Goal: Information Seeking & Learning: Learn about a topic

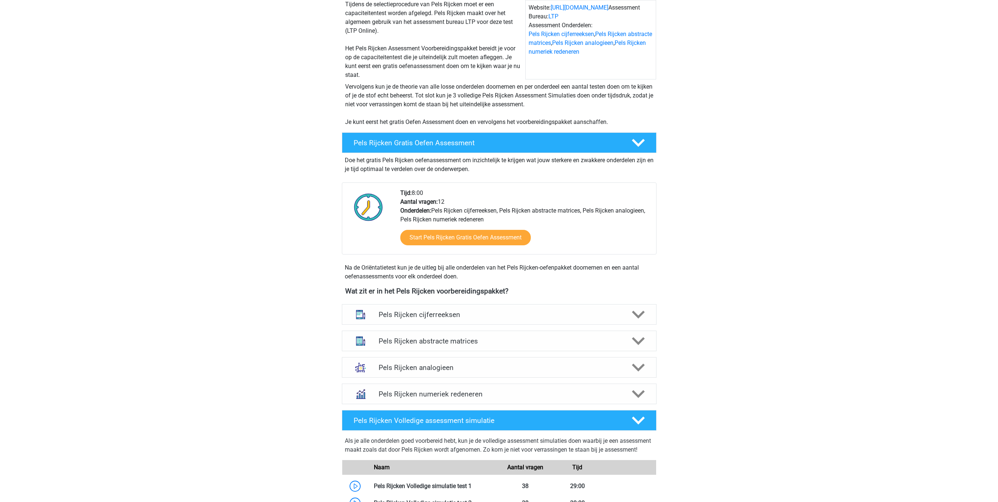
scroll to position [110, 0]
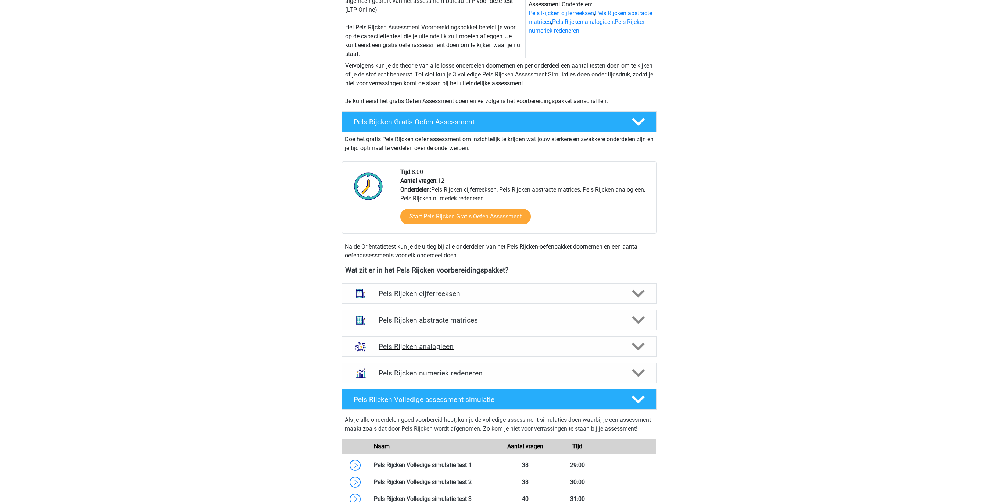
click at [508, 344] on h4 "Pels Rijcken analogieen" at bounding box center [499, 346] width 241 height 8
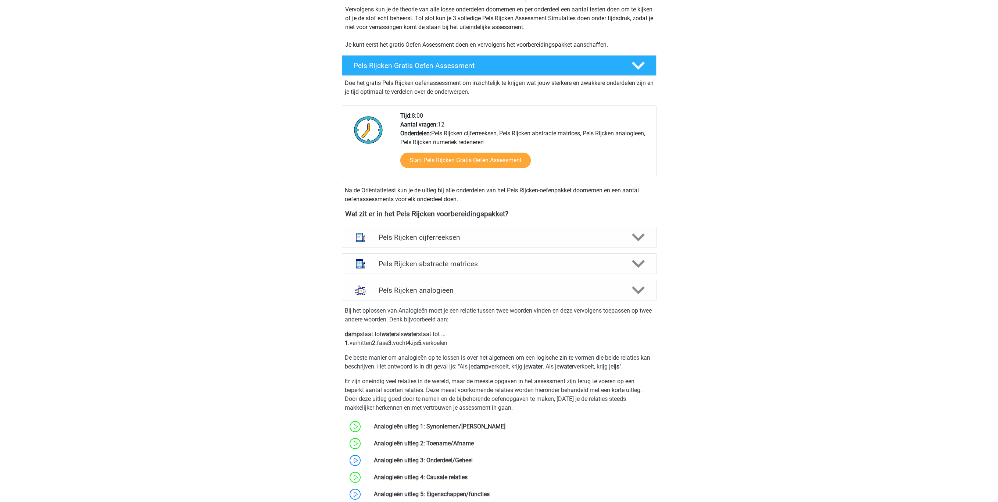
scroll to position [221, 0]
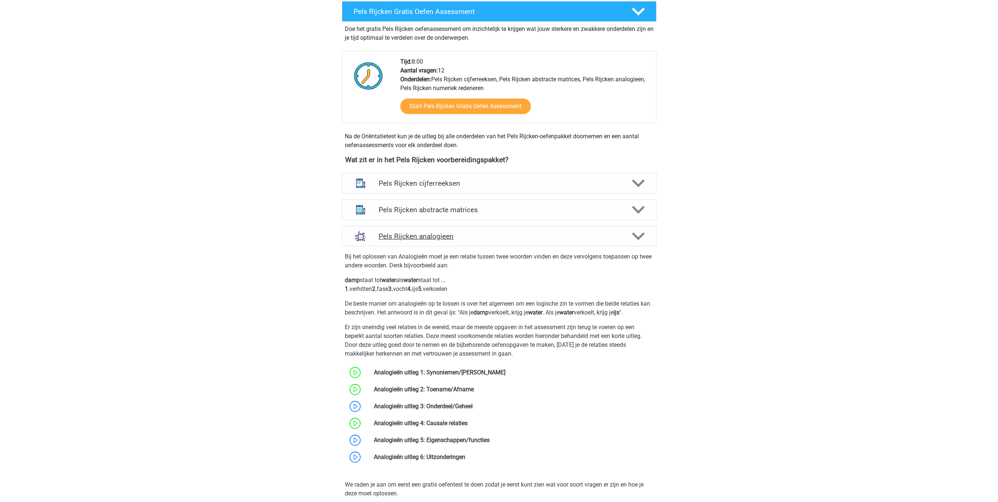
click at [456, 226] on div "Pels Rijcken analogieen" at bounding box center [499, 236] width 315 height 21
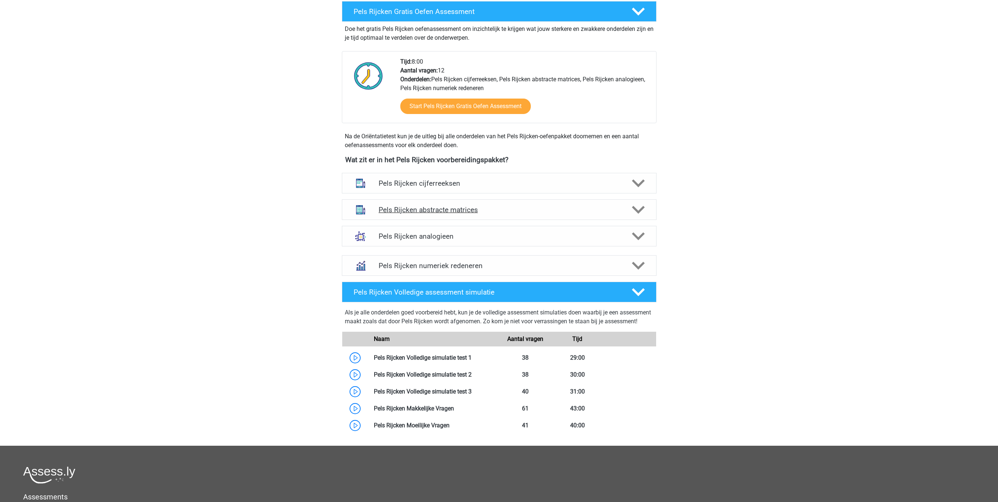
click at [456, 214] on h4 "Pels Rijcken abstracte matrices" at bounding box center [499, 209] width 241 height 8
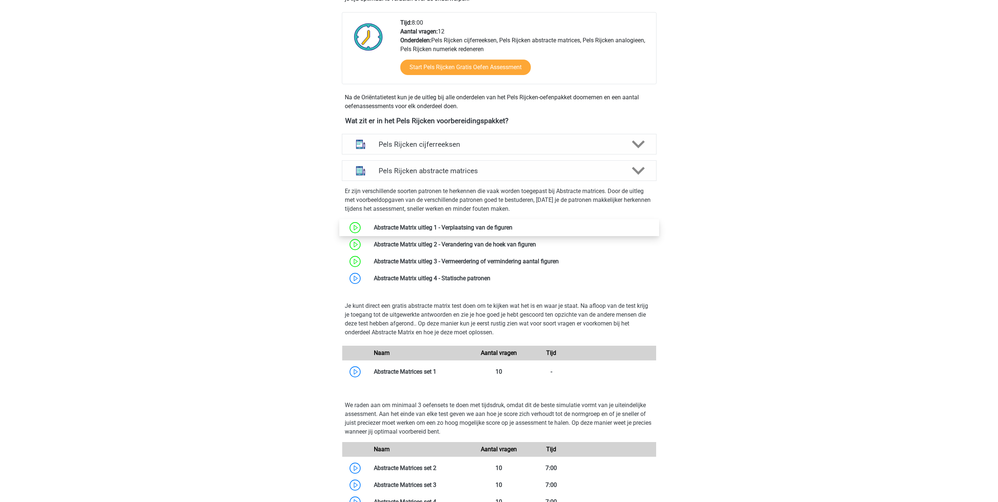
scroll to position [276, 0]
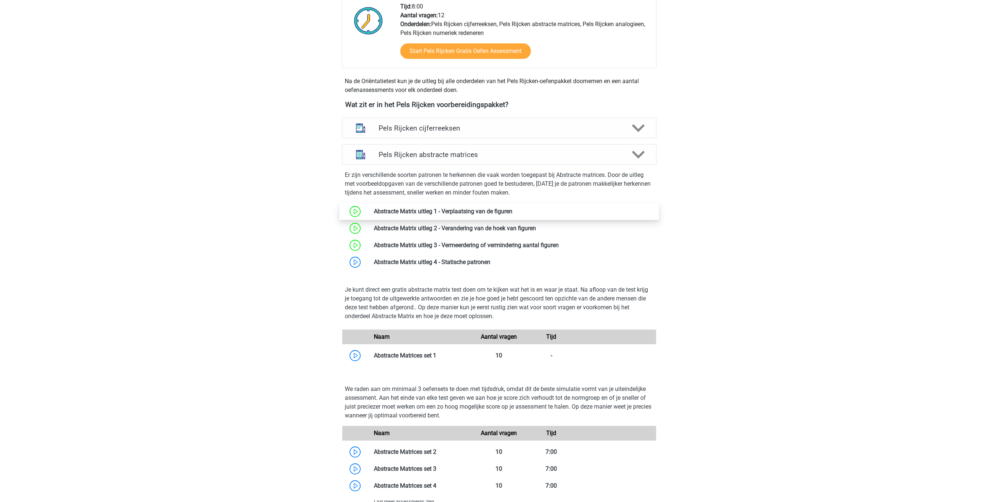
click at [512, 215] on link at bounding box center [512, 211] width 0 height 7
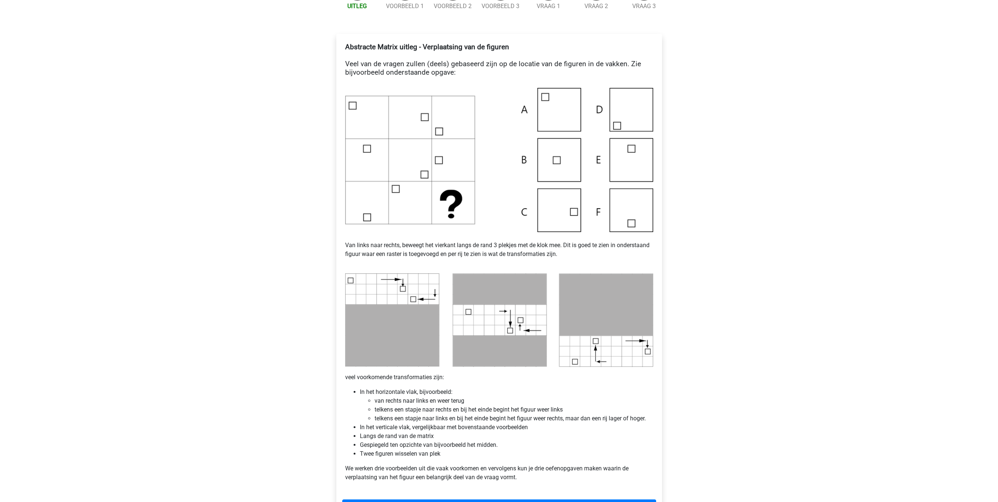
scroll to position [165, 0]
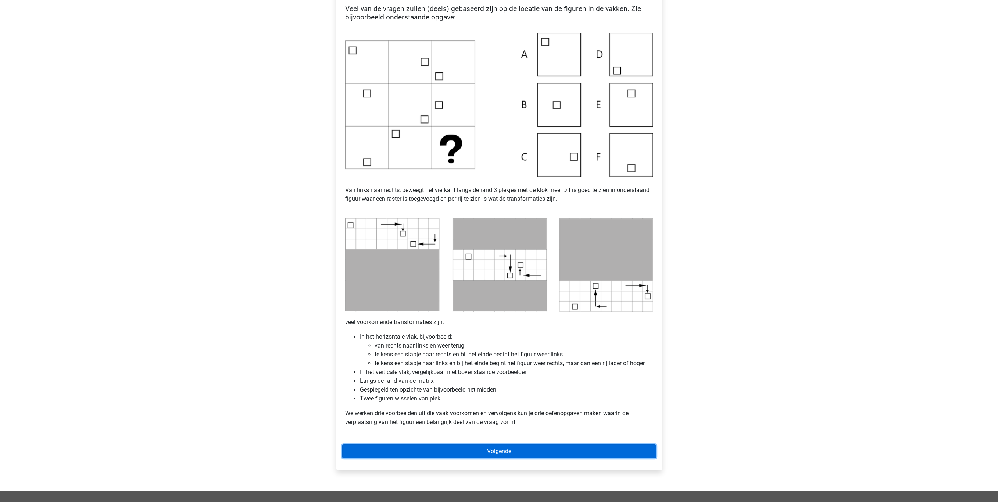
click at [511, 446] on link "Volgende" at bounding box center [499, 451] width 314 height 14
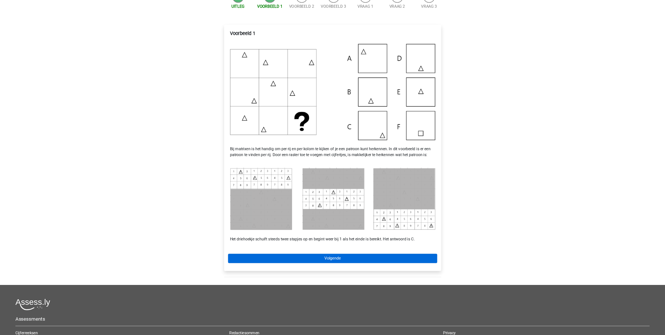
scroll to position [110, 0]
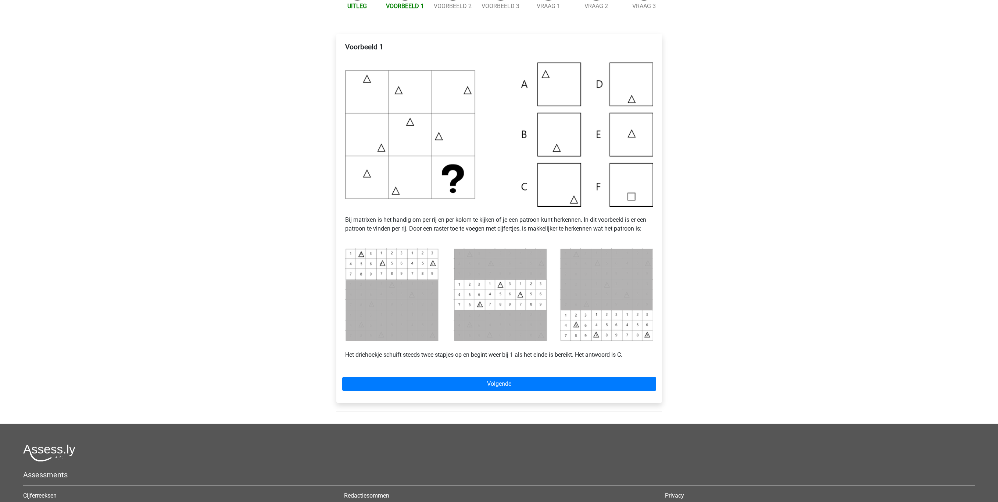
click at [372, 267] on img at bounding box center [499, 295] width 308 height 94
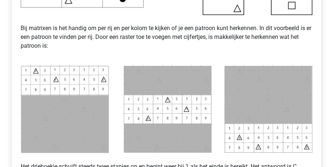
scroll to position [312, 0]
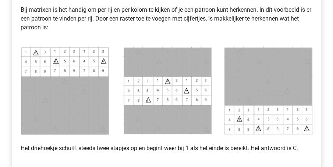
click at [88, 69] on img at bounding box center [167, 91] width 292 height 89
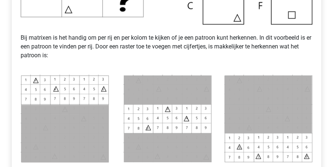
scroll to position [257, 0]
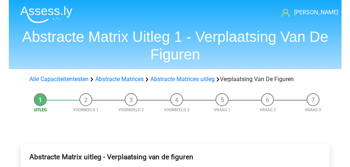
scroll to position [55, 0]
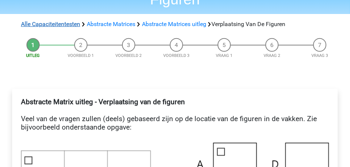
click at [58, 23] on link "Alle Capaciteitentesten" at bounding box center [50, 24] width 59 height 7
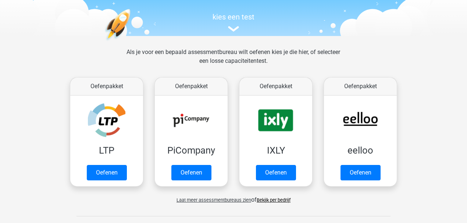
scroll to position [58, 0]
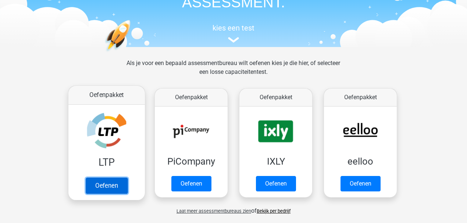
click at [107, 167] on link "Oefenen" at bounding box center [107, 186] width 42 height 16
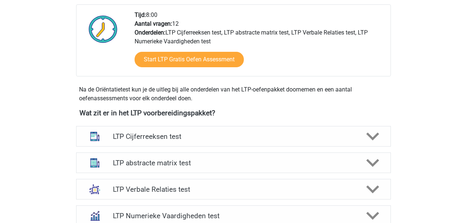
scroll to position [196, 0]
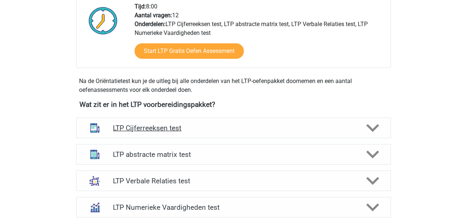
click at [212, 119] on div "LTP Cijferreeksen test" at bounding box center [233, 128] width 315 height 21
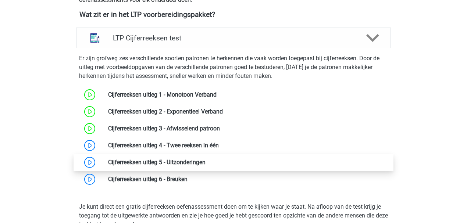
scroll to position [294, 0]
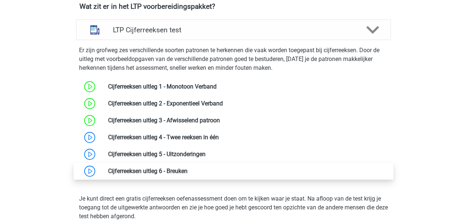
click at [187, 168] on link at bounding box center [187, 171] width 0 height 7
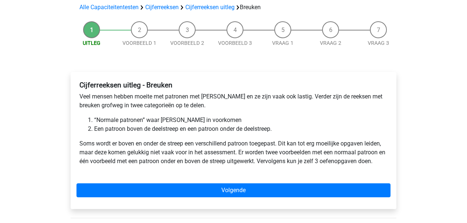
scroll to position [147, 0]
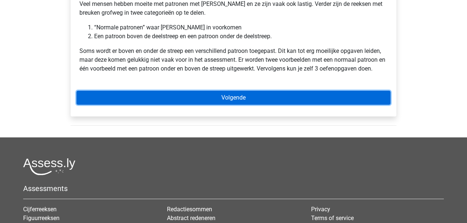
click at [185, 100] on link "Volgende" at bounding box center [233, 98] width 314 height 14
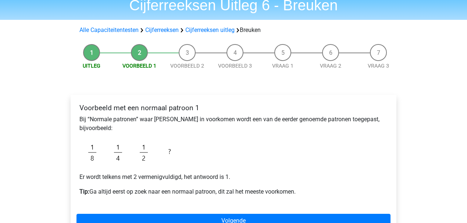
scroll to position [122, 0]
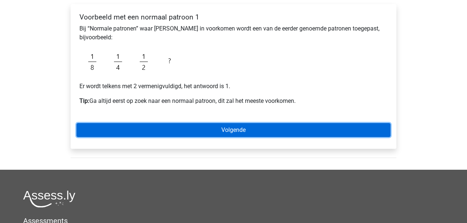
click at [179, 129] on link "Volgende" at bounding box center [233, 130] width 314 height 14
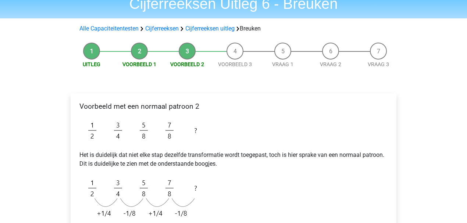
scroll to position [74, 0]
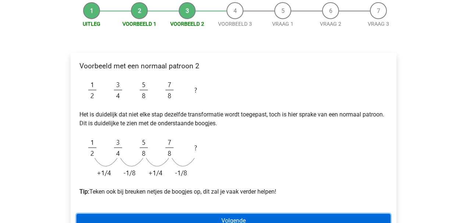
click at [192, 214] on link "Volgende" at bounding box center [233, 221] width 314 height 14
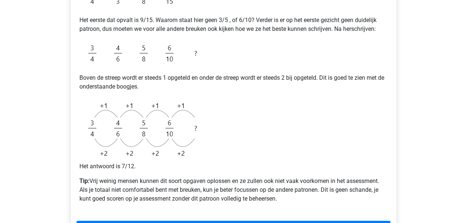
scroll to position [245, 0]
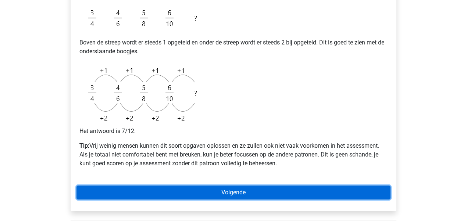
click at [185, 191] on link "Volgende" at bounding box center [233, 193] width 314 height 14
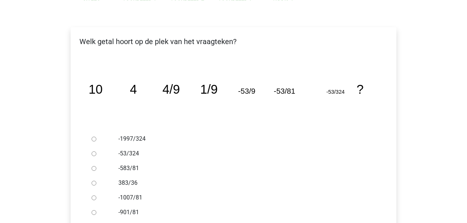
scroll to position [122, 0]
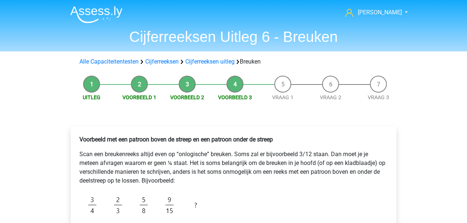
scroll to position [245, 0]
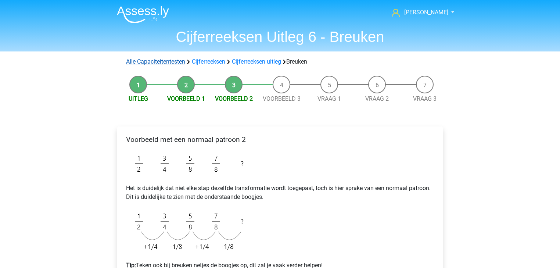
click at [176, 65] on link "Alle Capaciteitentesten" at bounding box center [155, 61] width 59 height 7
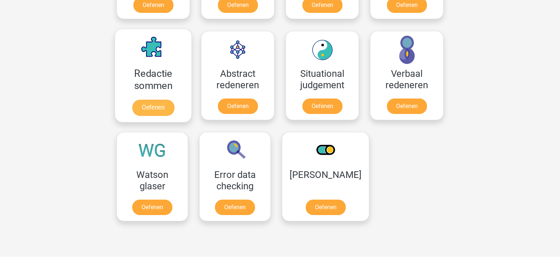
scroll to position [518, 0]
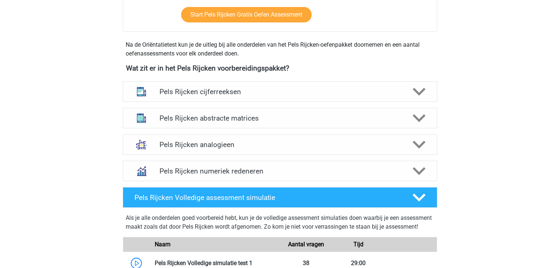
scroll to position [323, 0]
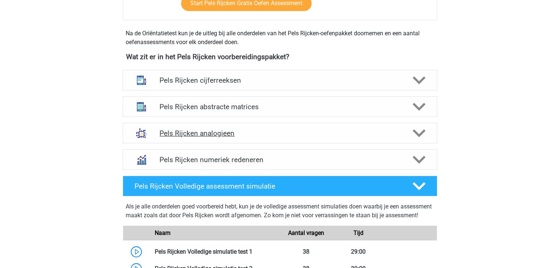
click at [239, 135] on h4 "Pels Rijcken analogieen" at bounding box center [280, 133] width 241 height 8
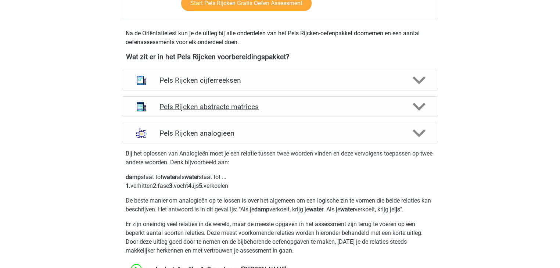
click at [240, 106] on h4 "Pels Rijcken abstracte matrices" at bounding box center [280, 107] width 241 height 8
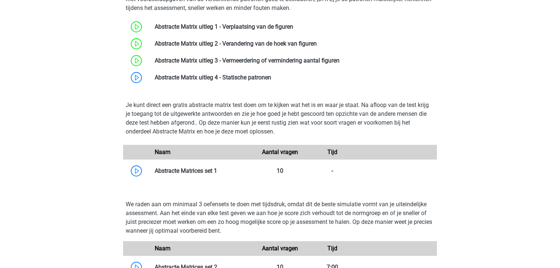
scroll to position [471, 0]
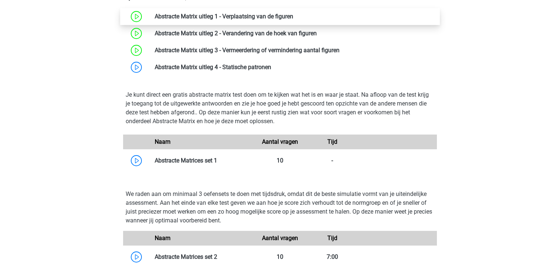
click at [293, 15] on link at bounding box center [293, 16] width 0 height 7
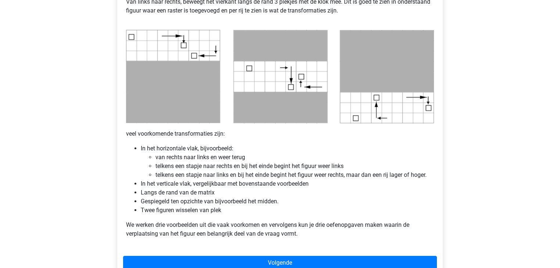
scroll to position [353, 0]
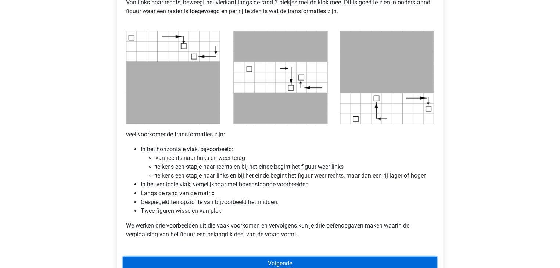
click at [223, 264] on link "Volgende" at bounding box center [280, 264] width 314 height 14
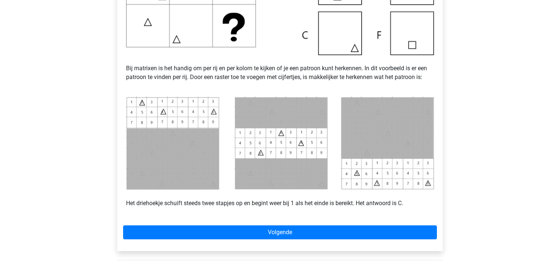
scroll to position [265, 0]
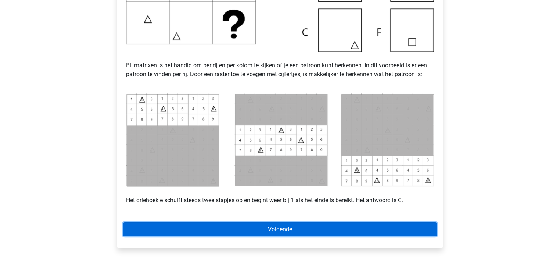
click at [317, 225] on link "Volgende" at bounding box center [280, 229] width 314 height 14
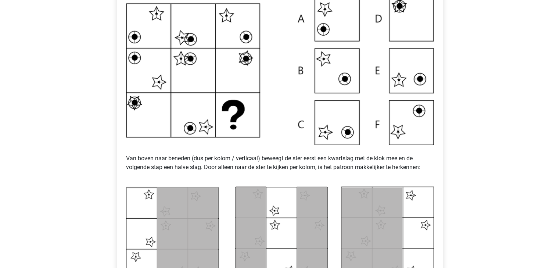
scroll to position [206, 0]
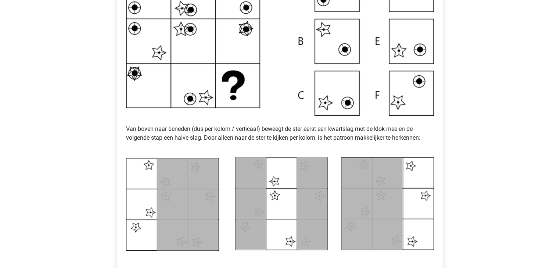
click at [445, 40] on div "Voorbeeld 2 Van boven naar beneden (dus per kolom / verticaal) beweegt de ster …" at bounding box center [279, 133] width 337 height 418
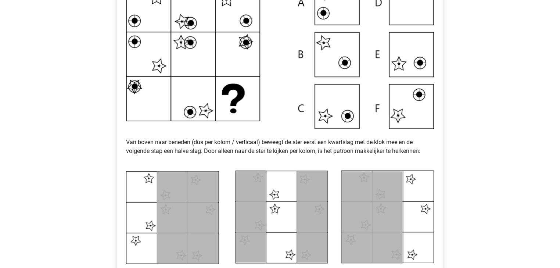
scroll to position [294, 0]
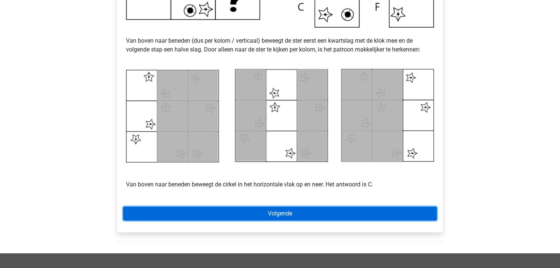
click at [398, 213] on link "Volgende" at bounding box center [280, 214] width 314 height 14
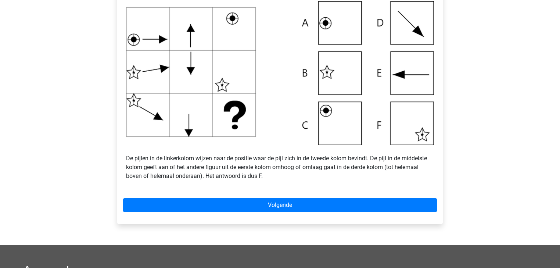
scroll to position [323, 0]
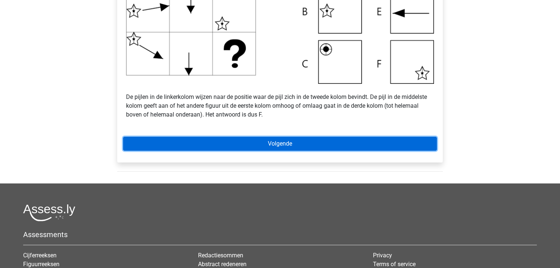
click at [376, 143] on link "Volgende" at bounding box center [280, 144] width 314 height 14
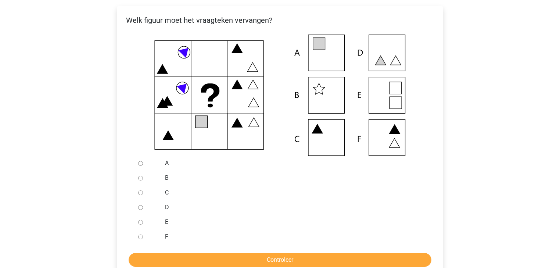
scroll to position [147, 0]
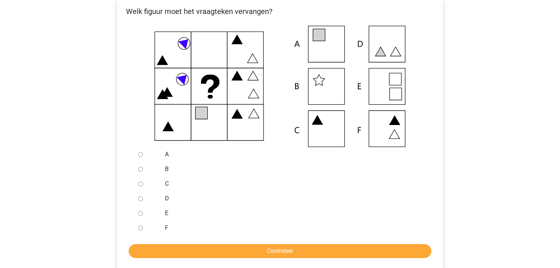
click at [142, 157] on input "A" at bounding box center [140, 154] width 5 height 5
radio input "true"
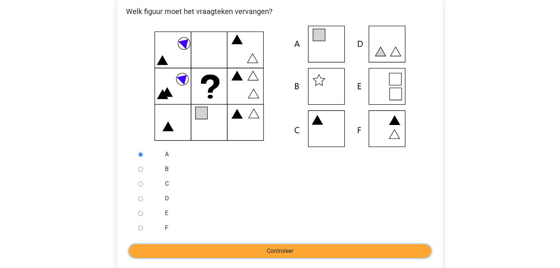
click at [166, 251] on input "Controleer" at bounding box center [280, 251] width 303 height 14
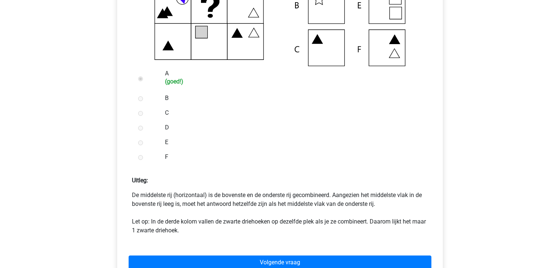
scroll to position [235, 0]
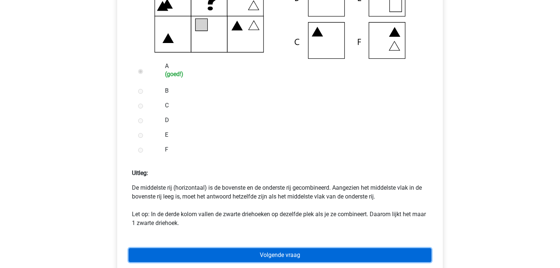
click at [144, 250] on link "Volgende vraag" at bounding box center [280, 255] width 303 height 14
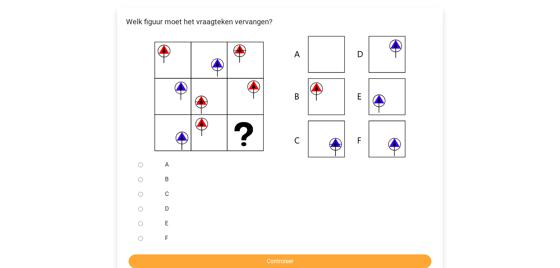
scroll to position [147, 0]
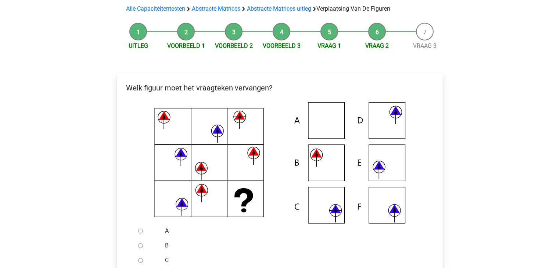
scroll to position [59, 0]
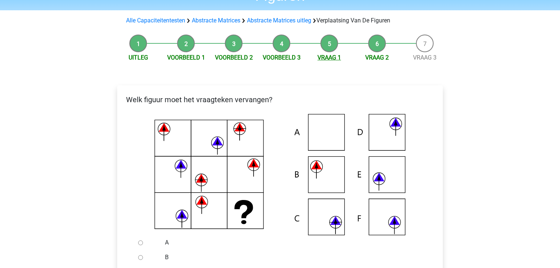
click at [336, 56] on link "Vraag 1" at bounding box center [330, 57] width 24 height 7
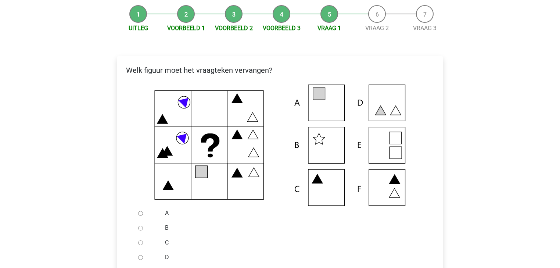
scroll to position [147, 0]
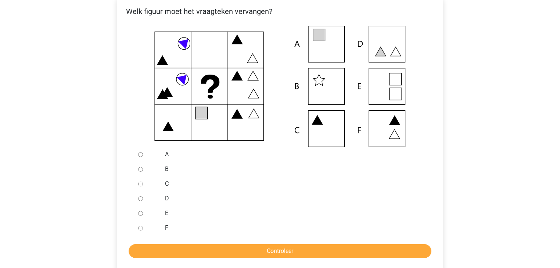
click at [144, 156] on div at bounding box center [147, 154] width 24 height 15
click at [143, 153] on input "A" at bounding box center [140, 154] width 5 height 5
radio input "true"
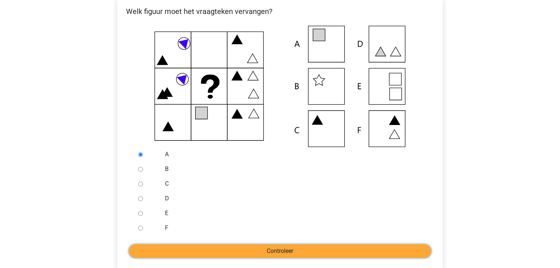
click at [201, 247] on input "Controleer" at bounding box center [280, 251] width 303 height 14
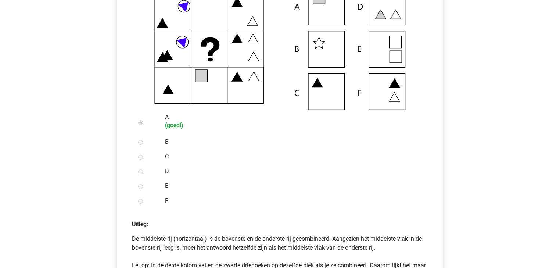
scroll to position [265, 0]
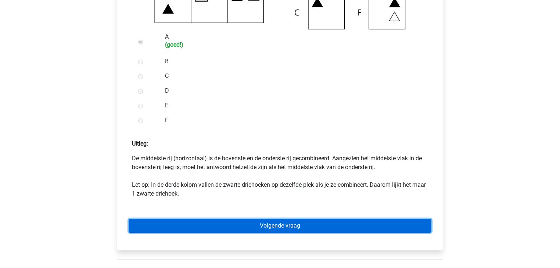
click at [173, 224] on link "Volgende vraag" at bounding box center [280, 226] width 303 height 14
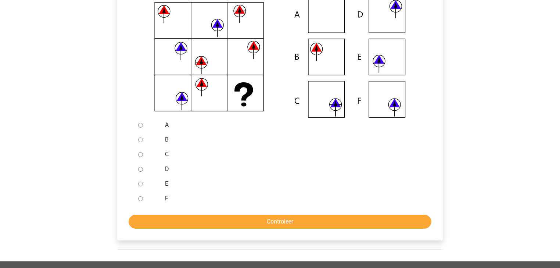
scroll to position [147, 0]
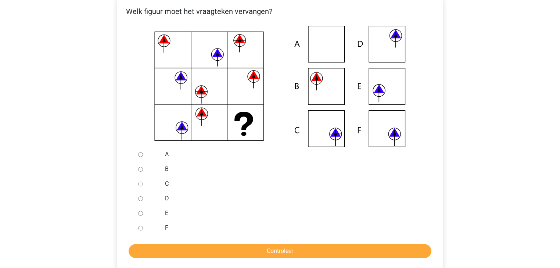
click at [157, 228] on div at bounding box center [147, 228] width 24 height 15
click at [140, 226] on input "F" at bounding box center [140, 228] width 5 height 5
radio input "true"
click at [150, 243] on form "A B C D E F Controleer" at bounding box center [280, 202] width 314 height 111
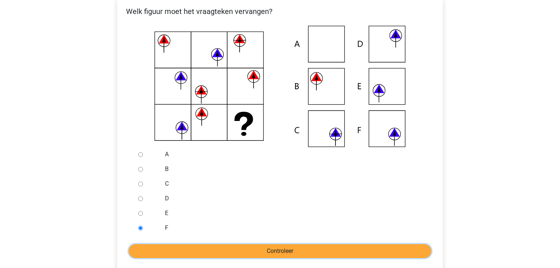
click at [152, 249] on input "Controleer" at bounding box center [280, 251] width 303 height 14
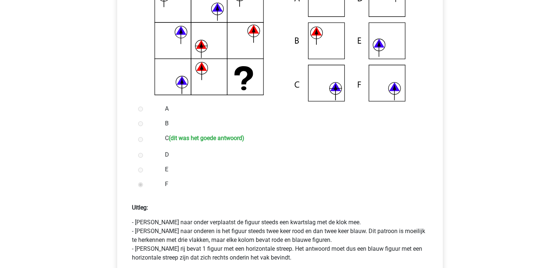
scroll to position [206, 0]
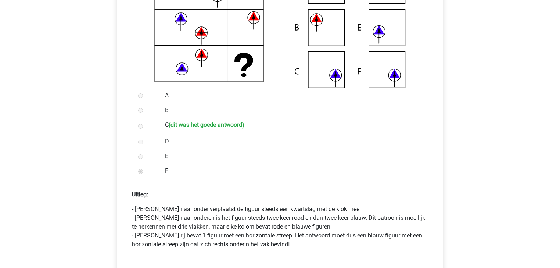
click at [306, 211] on p "- [PERSON_NAME] naar onder verplaatst de figuur steeds een kwartslag met de klo…" at bounding box center [280, 227] width 296 height 44
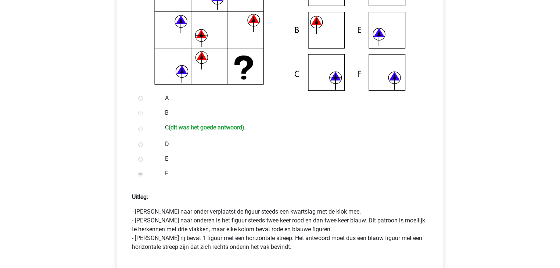
scroll to position [235, 0]
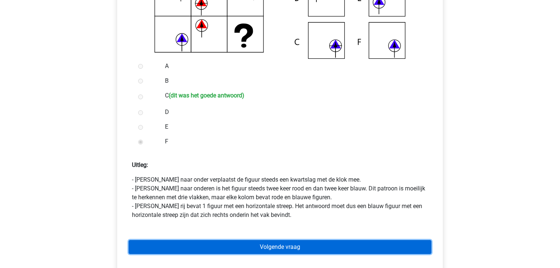
click at [293, 249] on link "Volgende vraag" at bounding box center [280, 247] width 303 height 14
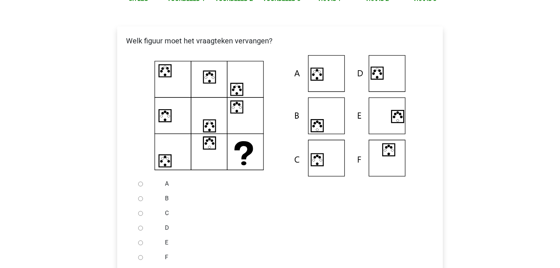
scroll to position [147, 0]
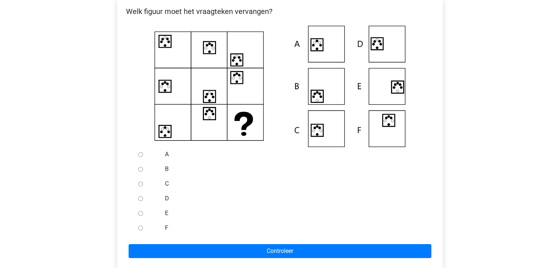
click at [140, 154] on input "A" at bounding box center [140, 154] width 5 height 5
radio input "true"
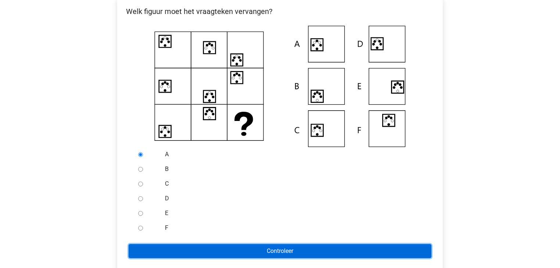
click at [193, 253] on input "Controleer" at bounding box center [280, 251] width 303 height 14
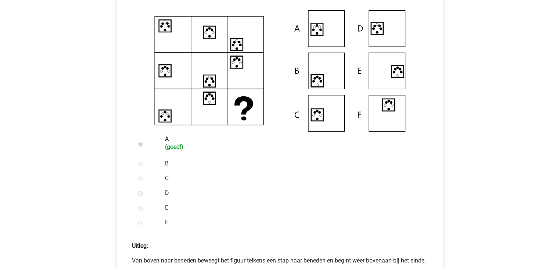
scroll to position [176, 0]
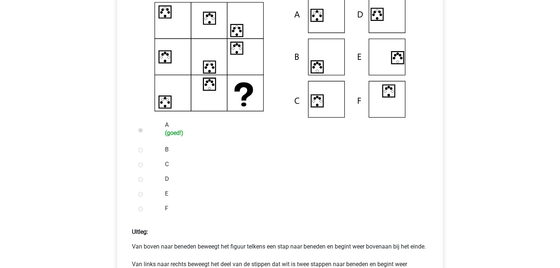
click at [309, 250] on p "Van boven naar beneden beweegt het figuur telkens een stap naar beneden en begi…" at bounding box center [280, 259] width 296 height 35
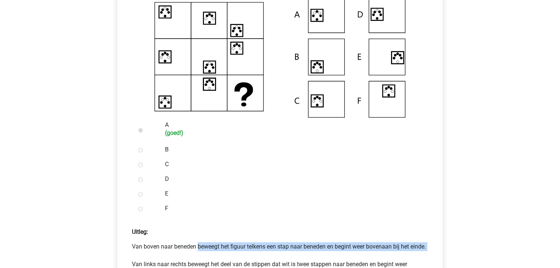
click at [309, 250] on p "Van boven naar beneden beweegt het figuur telkens een stap naar beneden en begi…" at bounding box center [280, 259] width 296 height 35
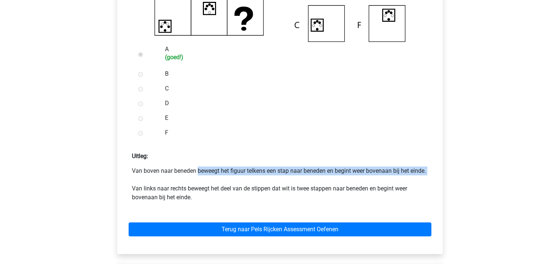
scroll to position [265, 0]
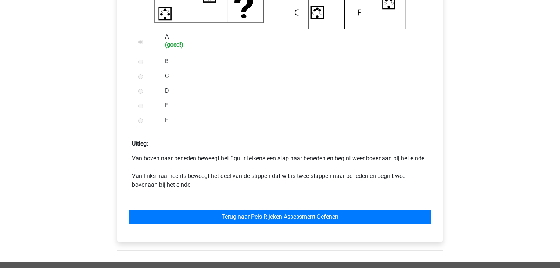
click at [264, 184] on p "Van boven naar beneden beweegt het figuur telkens een stap naar beneden en begi…" at bounding box center [280, 171] width 296 height 35
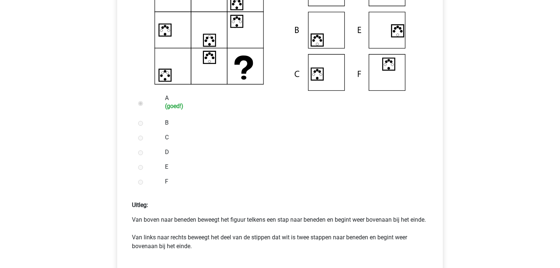
scroll to position [206, 0]
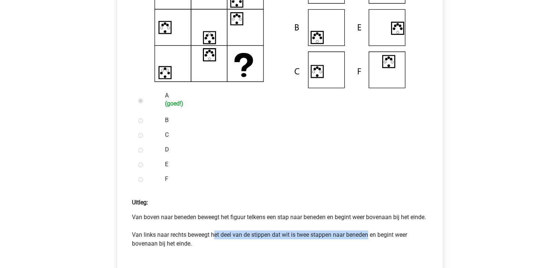
drag, startPoint x: 216, startPoint y: 243, endPoint x: 369, endPoint y: 246, distance: 153.3
click at [369, 246] on p "Van boven naar beneden beweegt het figuur telkens een stap naar beneden en begi…" at bounding box center [280, 230] width 296 height 35
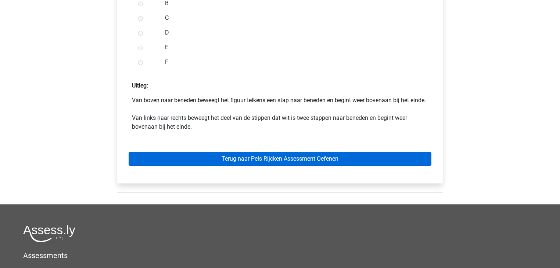
scroll to position [323, 0]
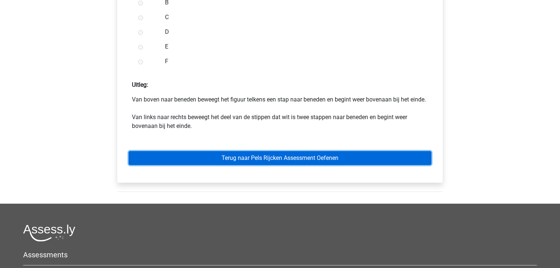
click at [208, 165] on link "Terug naar Pels Rijcken Assessment Oefenen" at bounding box center [280, 158] width 303 height 14
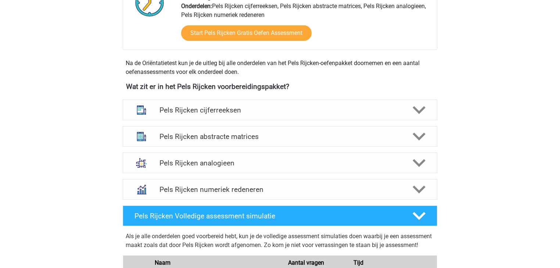
scroll to position [294, 0]
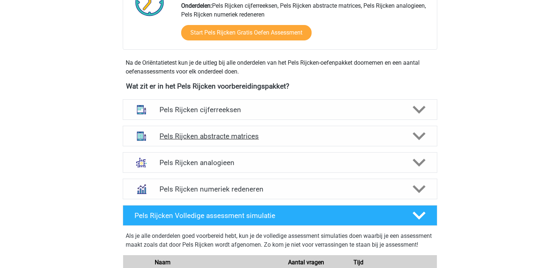
click at [219, 133] on h4 "Pels Rijcken abstracte matrices" at bounding box center [280, 136] width 241 height 8
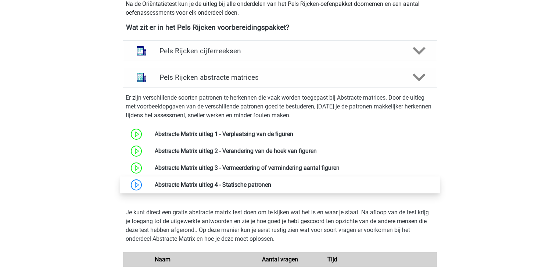
scroll to position [412, 0]
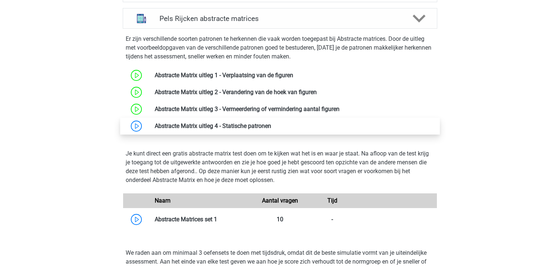
click at [271, 126] on link at bounding box center [271, 125] width 0 height 7
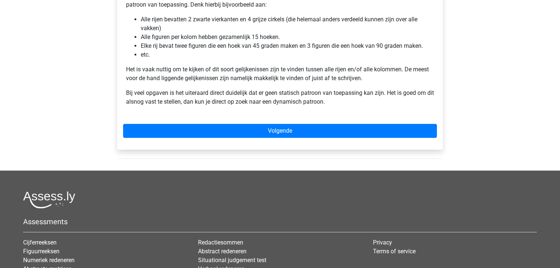
scroll to position [206, 0]
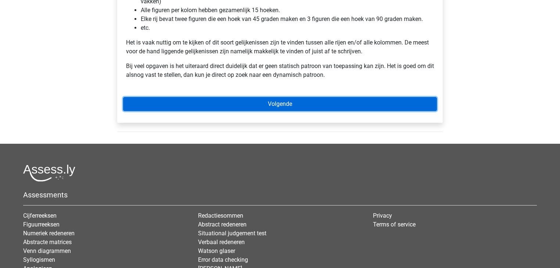
click at [149, 100] on link "Volgende" at bounding box center [280, 104] width 314 height 14
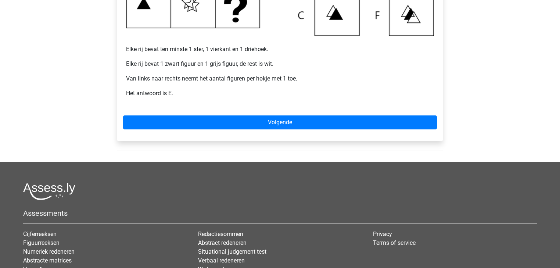
scroll to position [294, 0]
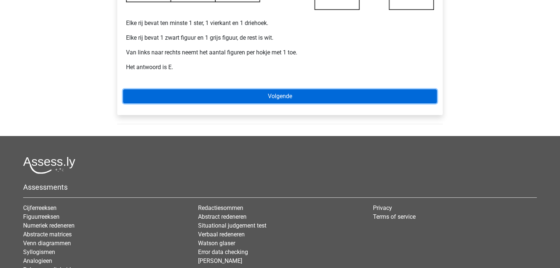
click at [402, 99] on link "Volgende" at bounding box center [280, 96] width 314 height 14
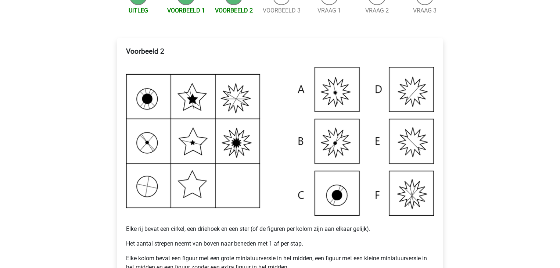
scroll to position [118, 0]
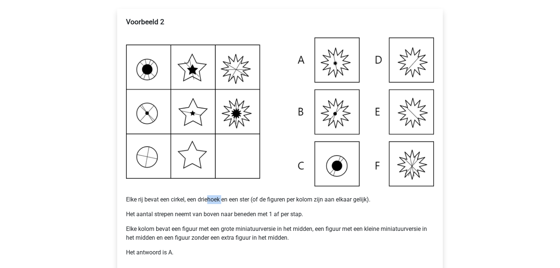
drag, startPoint x: 207, startPoint y: 197, endPoint x: 224, endPoint y: 197, distance: 16.2
click at [224, 197] on p "Elke rij bevat een cirkel, een driehoek en een ster (of de figuren per kolom zi…" at bounding box center [280, 195] width 308 height 18
drag, startPoint x: 126, startPoint y: 212, endPoint x: 279, endPoint y: 207, distance: 153.0
click at [279, 207] on div "Voorbeeld 2 Elke rij bevat een cirkel, een driehoek en een ster (of de figuren …" at bounding box center [280, 140] width 314 height 251
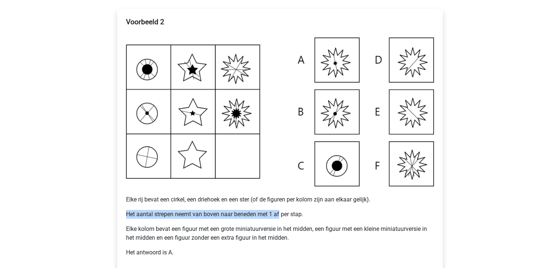
click at [279, 207] on div "Voorbeeld 2 Elke rij bevat een cirkel, een driehoek en een ster (of de figuren …" at bounding box center [280, 140] width 314 height 251
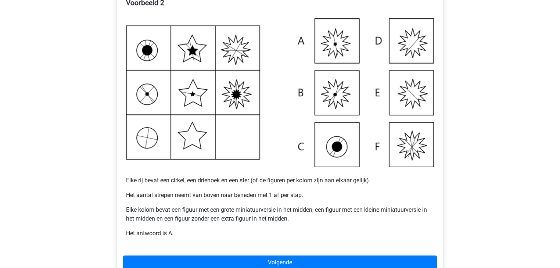
scroll to position [147, 0]
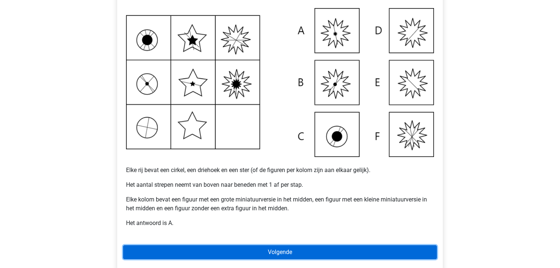
click at [278, 248] on link "Volgende" at bounding box center [280, 252] width 314 height 14
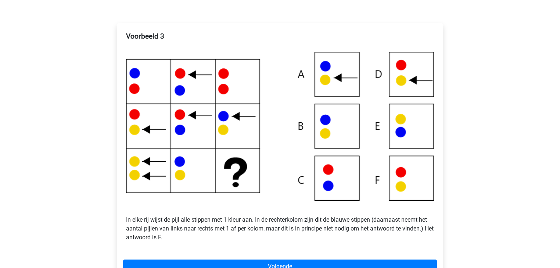
scroll to position [118, 0]
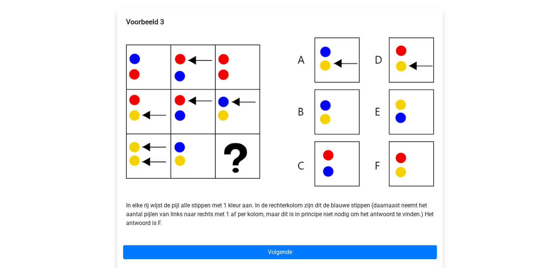
click at [215, 204] on p "In elke rij wijst de pijl alle stippen met 1 kleur aan. In de rechterkolom zijn…" at bounding box center [280, 209] width 308 height 35
drag, startPoint x: 264, startPoint y: 206, endPoint x: 373, endPoint y: 209, distance: 108.5
click at [373, 209] on p "In elke rij wijst de pijl alle stippen met 1 kleur aan. In de rechterkolom zijn…" at bounding box center [280, 209] width 308 height 35
drag, startPoint x: 120, startPoint y: 214, endPoint x: 260, endPoint y: 215, distance: 140.4
click at [260, 215] on div "Voorbeeld 3 In elke rij wijst de pijl alle stippen met 1 kleur aan. In de recht…" at bounding box center [280, 140] width 326 height 262
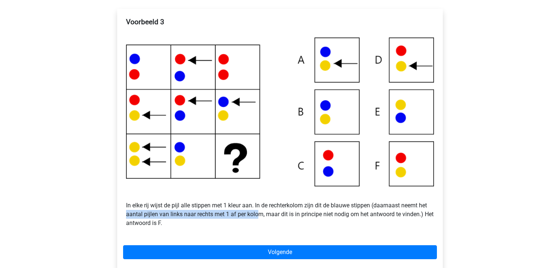
click at [260, 215] on p "In elke rij wijst de pijl alle stippen met 1 kleur aan. In de rechterkolom zijn…" at bounding box center [280, 209] width 308 height 35
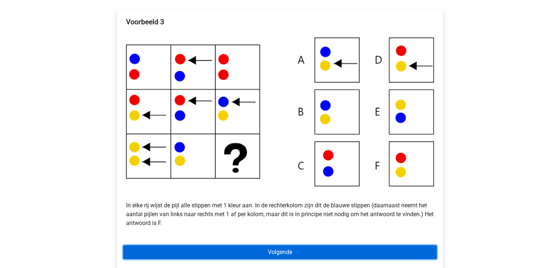
click at [284, 249] on link "Volgende" at bounding box center [280, 252] width 314 height 14
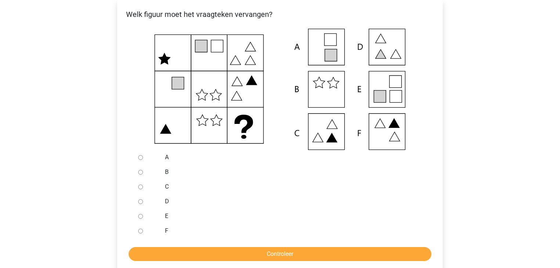
scroll to position [118, 0]
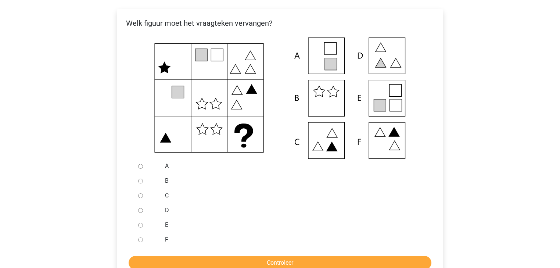
click at [140, 226] on input "E" at bounding box center [140, 225] width 5 height 5
radio input "true"
click at [167, 259] on input "Controleer" at bounding box center [280, 263] width 303 height 14
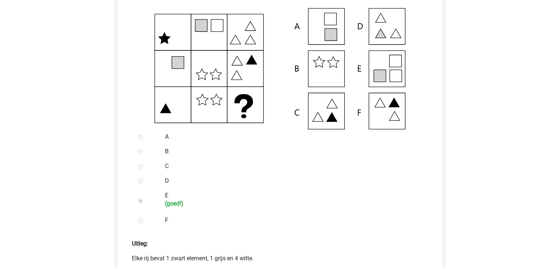
scroll to position [265, 0]
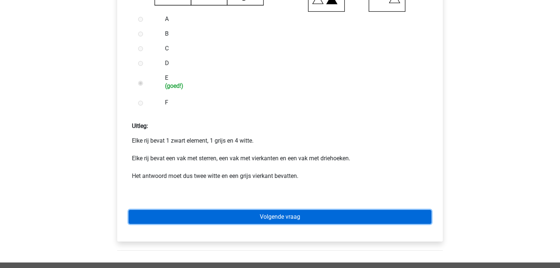
click at [162, 219] on link "Volgende vraag" at bounding box center [280, 217] width 303 height 14
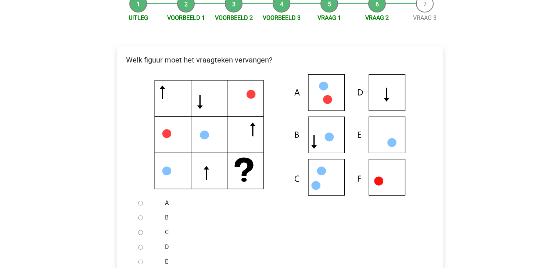
scroll to position [88, 0]
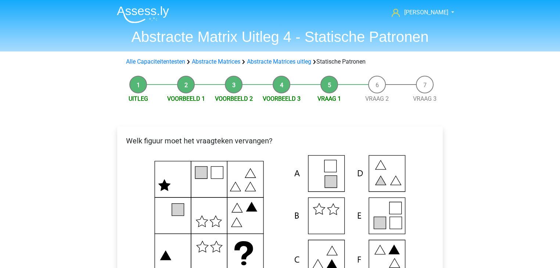
scroll to position [118, 0]
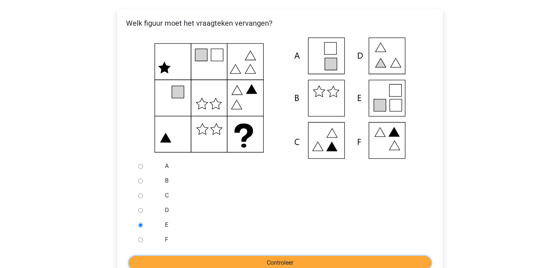
click at [317, 260] on input "Controleer" at bounding box center [280, 263] width 303 height 14
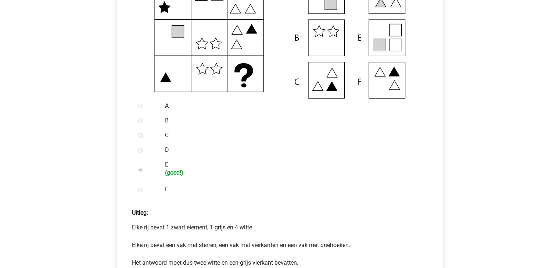
scroll to position [206, 0]
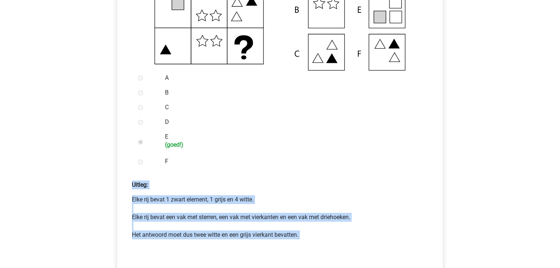
drag, startPoint x: 119, startPoint y: 183, endPoint x: 379, endPoint y: 249, distance: 268.3
click at [340, 247] on div "Welk figuur moet het vraagteken vervangen?" at bounding box center [280, 111] width 326 height 380
copy div "Uitleg: Elke rij bevat 1 zwart element, 1 grijs en 4 witte. Elke rij bevat een …"
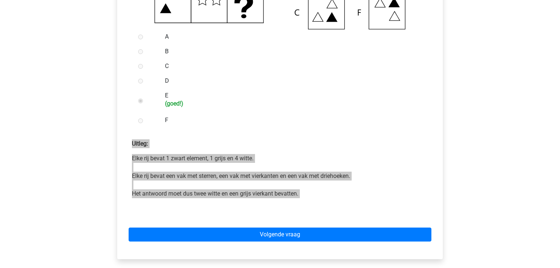
scroll to position [265, 0]
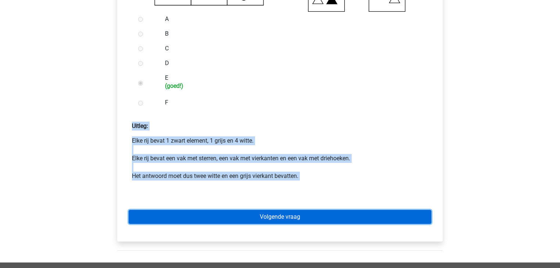
click at [344, 215] on link "Volgende vraag" at bounding box center [280, 217] width 303 height 14
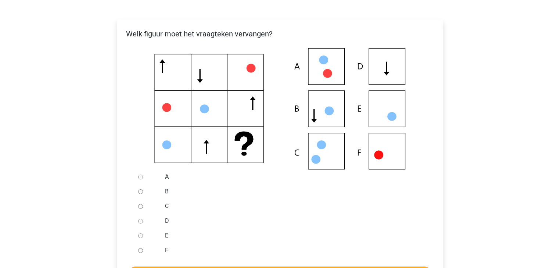
scroll to position [118, 0]
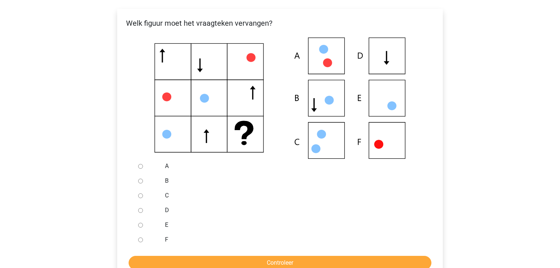
click at [158, 226] on div at bounding box center [147, 225] width 24 height 15
click at [139, 226] on input "E" at bounding box center [140, 225] width 5 height 5
radio input "true"
click at [168, 260] on input "Controleer" at bounding box center [280, 263] width 303 height 14
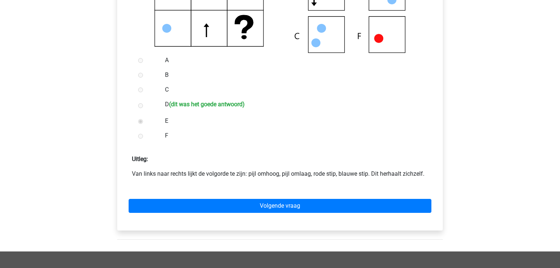
scroll to position [235, 0]
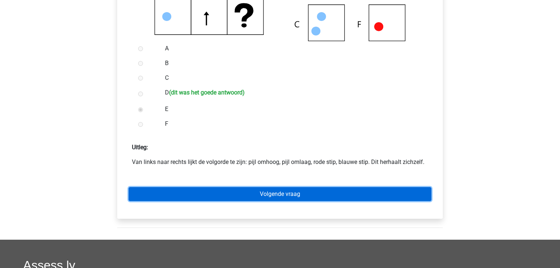
click at [213, 196] on link "Volgende vraag" at bounding box center [280, 194] width 303 height 14
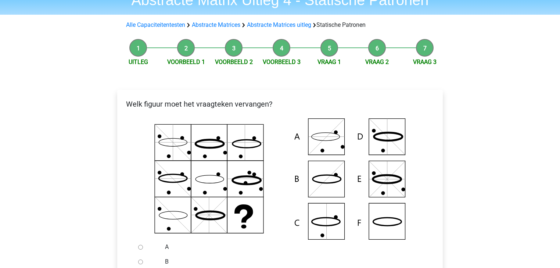
scroll to position [88, 0]
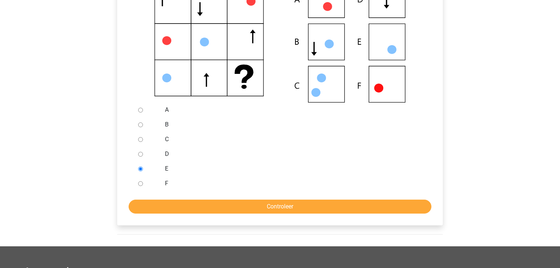
scroll to position [176, 0]
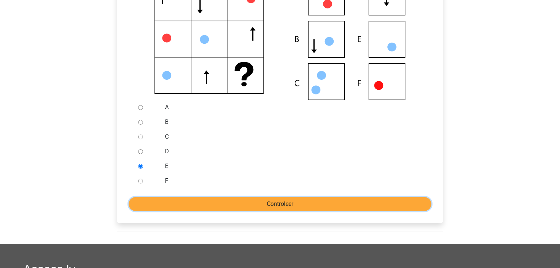
click at [394, 199] on input "Controleer" at bounding box center [280, 204] width 303 height 14
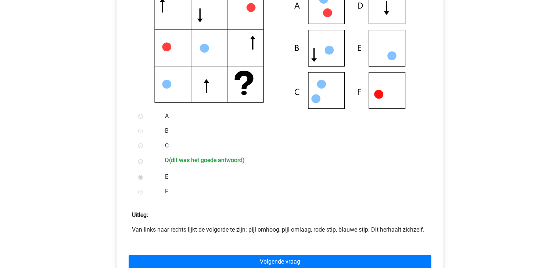
scroll to position [265, 0]
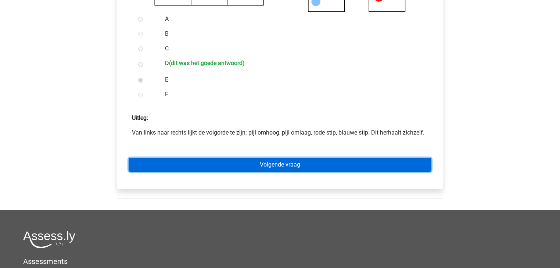
click at [348, 167] on link "Volgende vraag" at bounding box center [280, 165] width 303 height 14
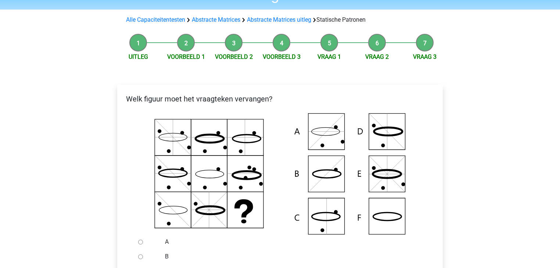
scroll to position [118, 0]
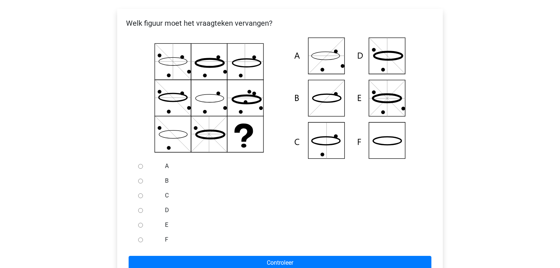
click at [143, 168] on div at bounding box center [147, 166] width 24 height 15
drag, startPoint x: 140, startPoint y: 226, endPoint x: 147, endPoint y: 233, distance: 10.1
click at [140, 226] on input "E" at bounding box center [140, 225] width 5 height 5
radio input "true"
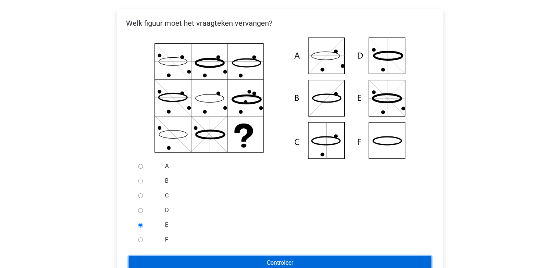
click at [178, 258] on input "Controleer" at bounding box center [280, 263] width 303 height 14
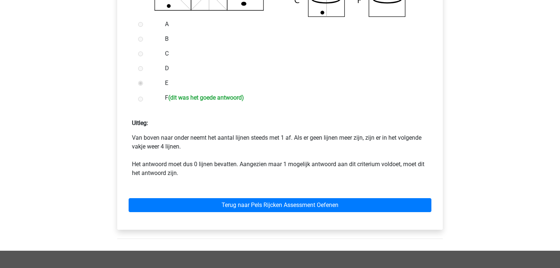
scroll to position [265, 0]
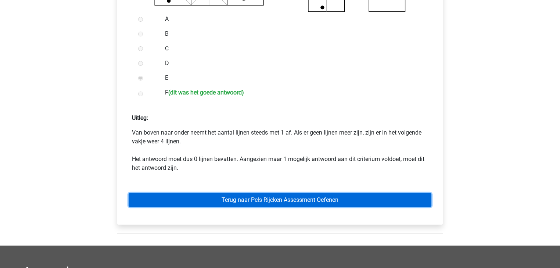
click at [267, 196] on link "Terug naar Pels Rijcken Assessment Oefenen" at bounding box center [280, 200] width 303 height 14
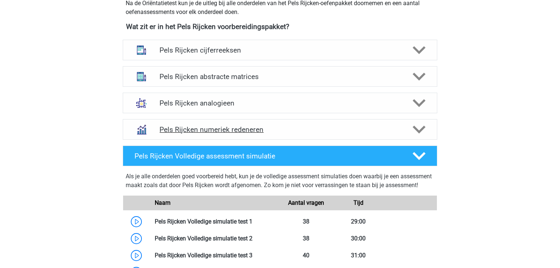
scroll to position [353, 0]
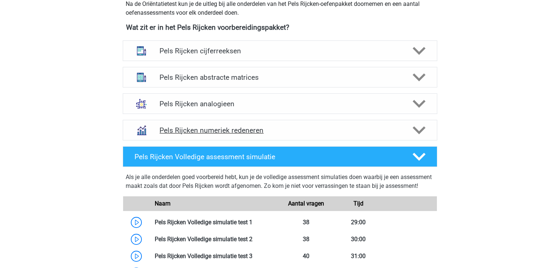
click at [355, 139] on div "Pels Rijcken numeriek redeneren" at bounding box center [280, 130] width 315 height 21
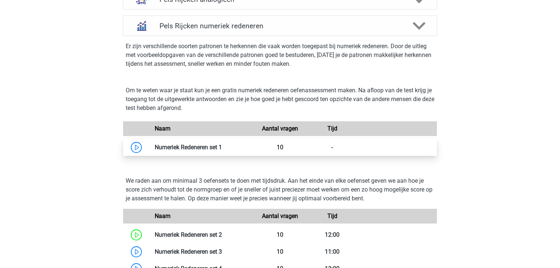
scroll to position [471, 0]
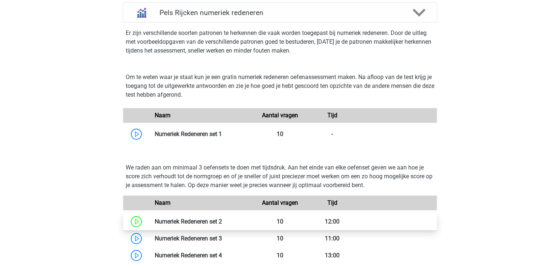
click at [222, 221] on link at bounding box center [222, 221] width 0 height 7
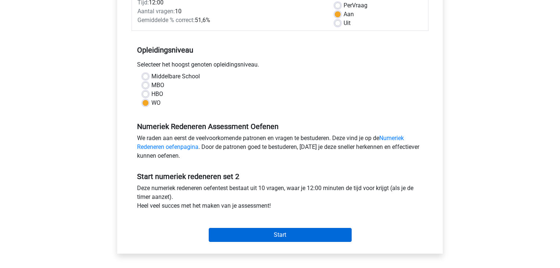
scroll to position [59, 0]
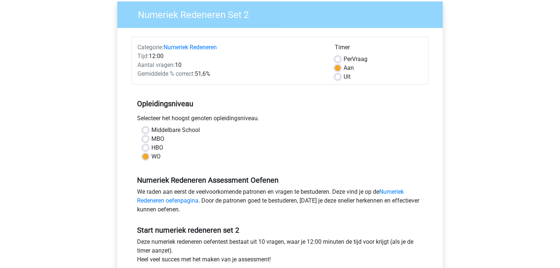
click at [344, 78] on label "Uit" at bounding box center [347, 76] width 7 height 9
click at [338, 78] on input "Uit" at bounding box center [338, 75] width 6 height 7
radio input "true"
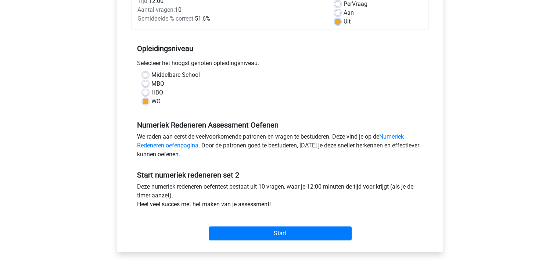
scroll to position [118, 0]
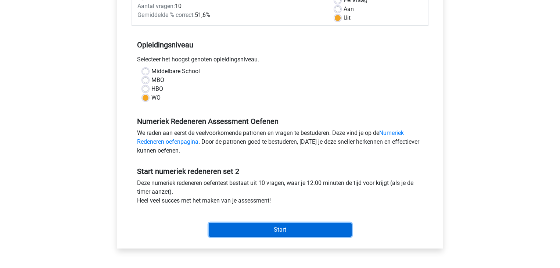
click at [253, 223] on input "Start" at bounding box center [280, 230] width 143 height 14
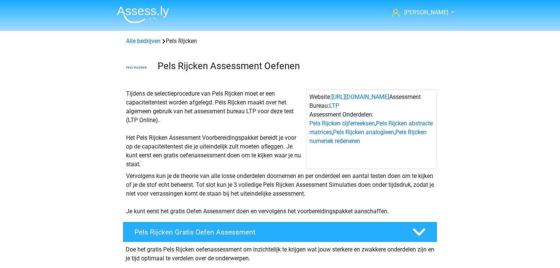
scroll to position [471, 0]
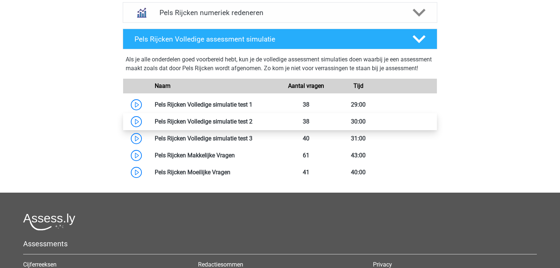
click at [253, 125] on link at bounding box center [253, 121] width 0 height 7
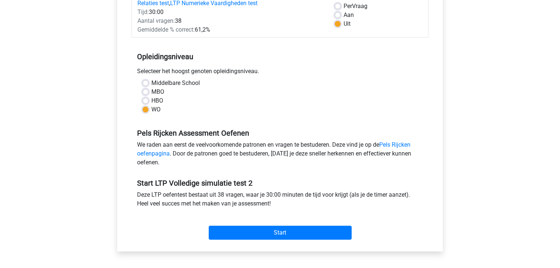
scroll to position [118, 0]
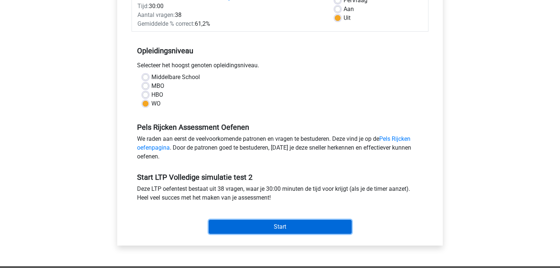
click at [308, 221] on input "Start" at bounding box center [280, 227] width 143 height 14
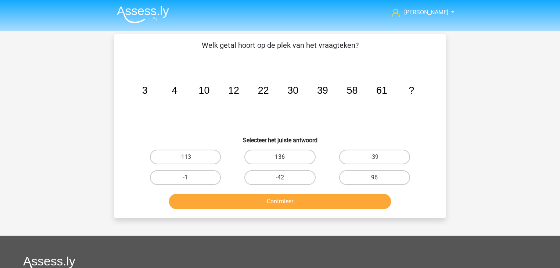
click at [264, 158] on label "136" at bounding box center [279, 157] width 71 height 15
click at [280, 158] on input "136" at bounding box center [282, 159] width 5 height 5
radio input "true"
click at [344, 182] on label "96" at bounding box center [374, 177] width 71 height 15
click at [375, 182] on input "96" at bounding box center [377, 180] width 5 height 5
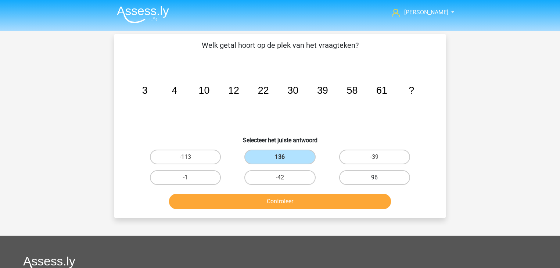
radio input "true"
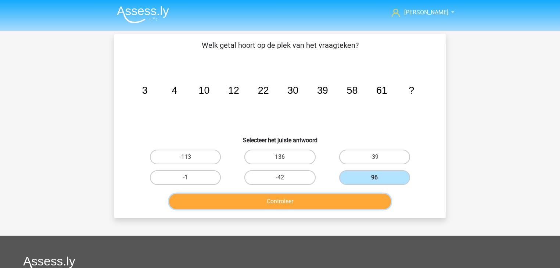
click at [354, 198] on button "Controleer" at bounding box center [280, 201] width 222 height 15
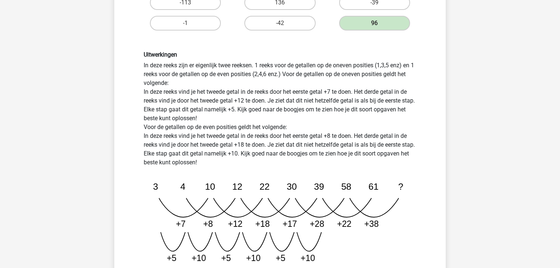
scroll to position [176, 0]
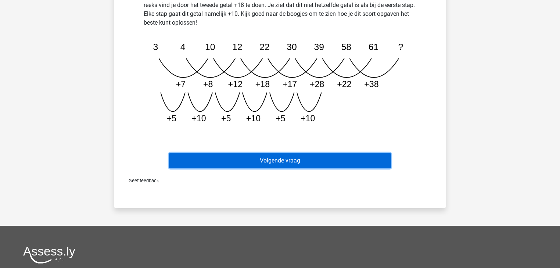
click at [275, 163] on button "Volgende vraag" at bounding box center [280, 160] width 222 height 15
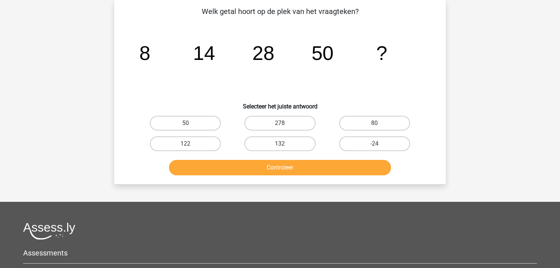
scroll to position [4, 0]
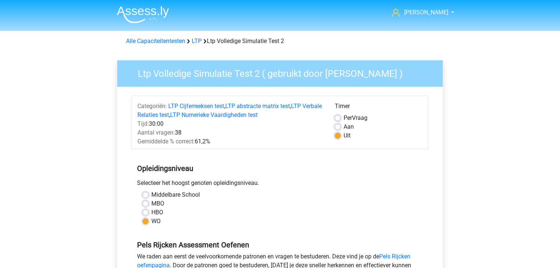
scroll to position [118, 0]
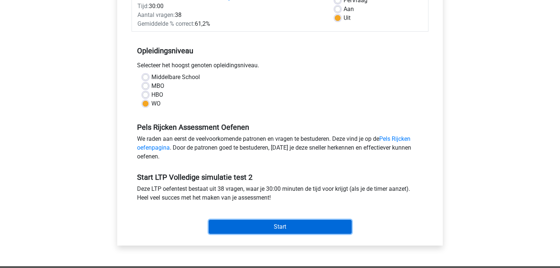
click at [269, 228] on input "Start" at bounding box center [280, 227] width 143 height 14
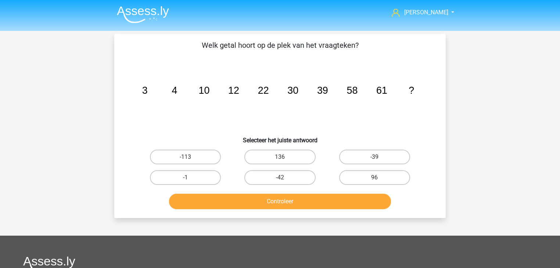
click at [394, 186] on div "96" at bounding box center [375, 177] width 94 height 21
click at [380, 180] on label "96" at bounding box center [374, 177] width 71 height 15
click at [379, 180] on input "96" at bounding box center [377, 180] width 5 height 5
radio input "true"
drag, startPoint x: 357, startPoint y: 191, endPoint x: 354, endPoint y: 193, distance: 4.0
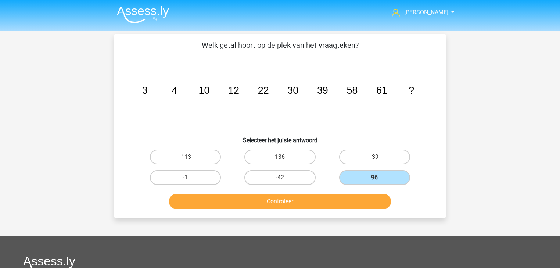
click at [356, 191] on div "Controleer" at bounding box center [280, 200] width 308 height 24
click at [350, 197] on button "Controleer" at bounding box center [280, 201] width 222 height 15
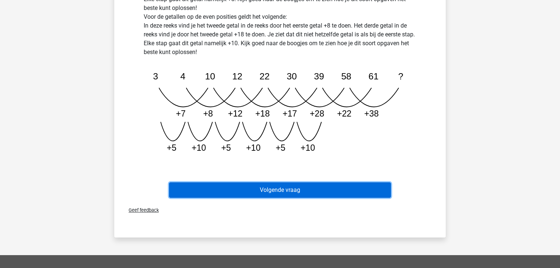
click at [300, 188] on button "Volgende vraag" at bounding box center [280, 189] width 222 height 15
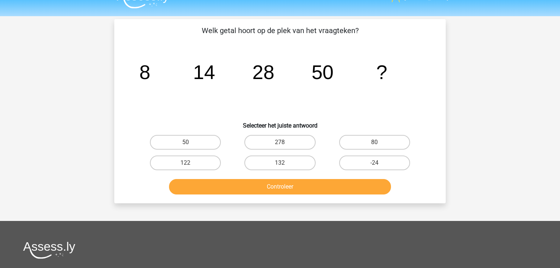
scroll to position [4, 0]
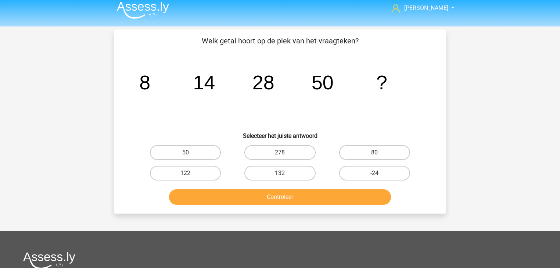
click at [375, 153] on input "80" at bounding box center [377, 155] width 5 height 5
radio input "true"
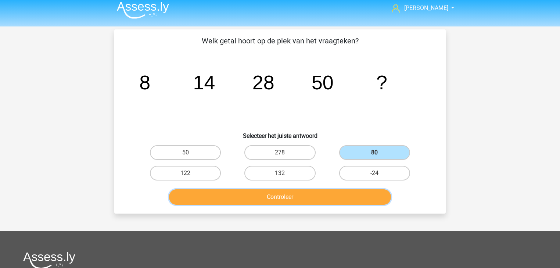
click at [344, 195] on button "Controleer" at bounding box center [280, 196] width 222 height 15
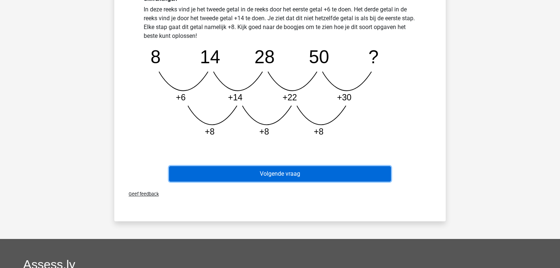
click at [307, 172] on button "Volgende vraag" at bounding box center [280, 173] width 222 height 15
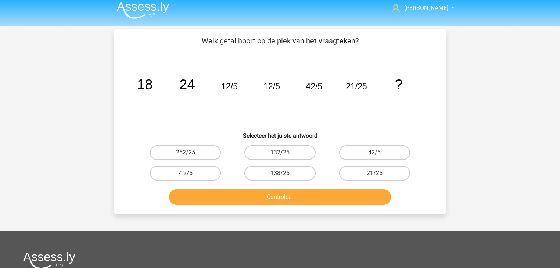
click at [430, 129] on h6 "Selecteer het juiste antwoord" at bounding box center [280, 132] width 308 height 13
click at [362, 171] on label "21/25" at bounding box center [374, 173] width 71 height 15
click at [375, 173] on input "21/25" at bounding box center [377, 175] width 5 height 5
radio input "true"
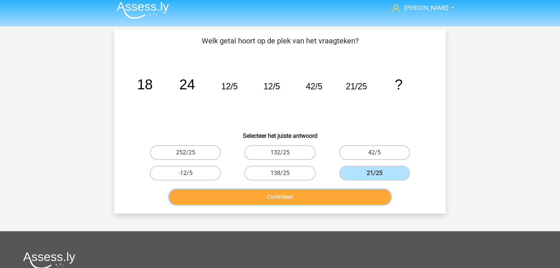
click at [372, 190] on button "Controleer" at bounding box center [280, 196] width 222 height 15
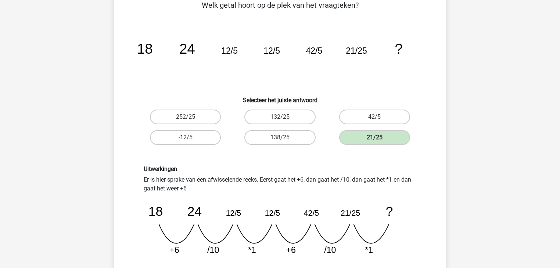
scroll to position [93, 0]
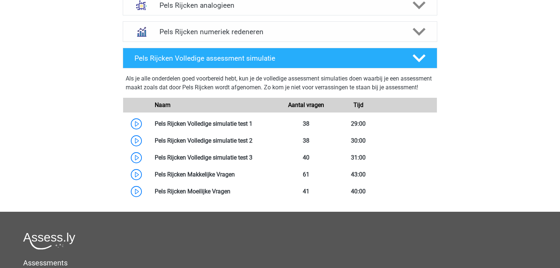
scroll to position [441, 0]
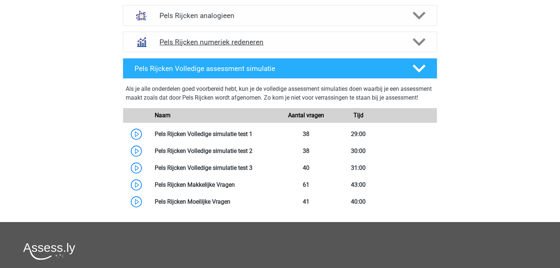
click at [200, 50] on div "Pels Rijcken numeriek redeneren" at bounding box center [280, 42] width 315 height 21
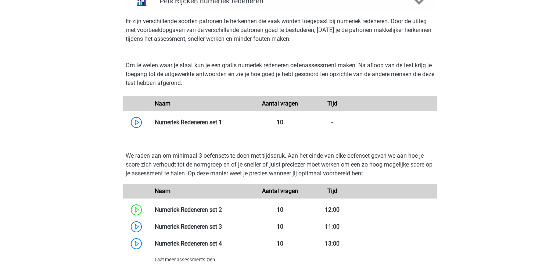
scroll to position [500, 0]
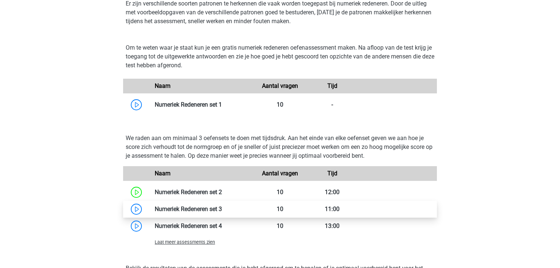
click at [222, 208] on link at bounding box center [222, 208] width 0 height 7
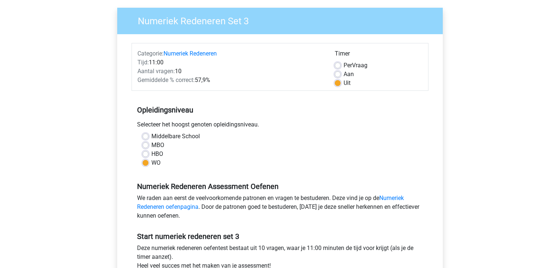
scroll to position [176, 0]
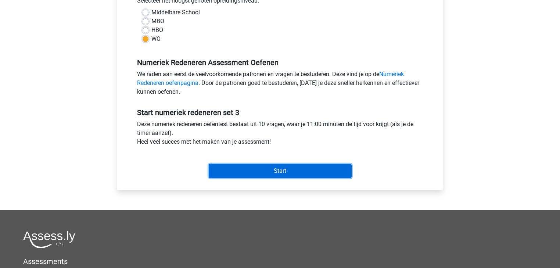
click at [239, 169] on input "Start" at bounding box center [280, 171] width 143 height 14
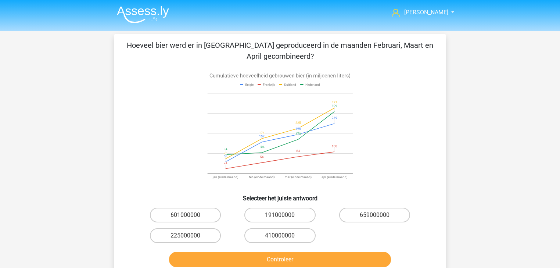
click at [243, 103] on icon at bounding box center [279, 128] width 145 height 121
drag, startPoint x: 232, startPoint y: 102, endPoint x: 180, endPoint y: 103, distance: 51.5
click at [185, 103] on icon at bounding box center [280, 128] width 296 height 121
click at [240, 47] on p "Hoeveel bier werd er in [GEOGRAPHIC_DATA] geproduceerd in de maanden Februari, …" at bounding box center [280, 51] width 308 height 22
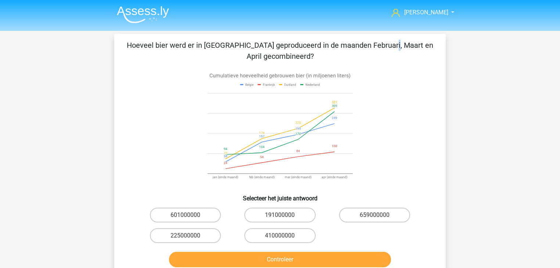
click at [240, 47] on p "Hoeveel bier werd er in België geproduceerd in de maanden Februari, Maart en Ap…" at bounding box center [280, 51] width 308 height 22
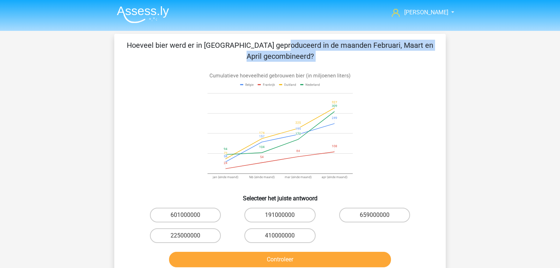
click at [240, 47] on p "Hoeveel bier werd er in België geproduceerd in de maanden Februari, Maart en Ap…" at bounding box center [280, 51] width 308 height 22
click at [383, 48] on p "Hoeveel bier werd er in België geproduceerd in de maanden Februari, Maart en Ap…" at bounding box center [280, 51] width 308 height 22
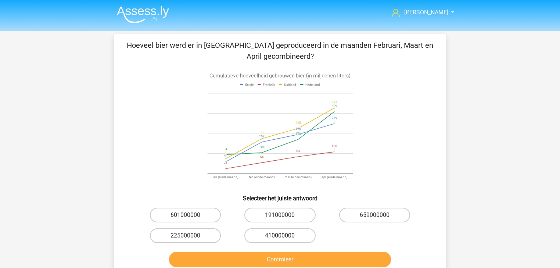
click at [278, 233] on label "410000000" at bounding box center [279, 235] width 71 height 15
click at [280, 236] on input "410000000" at bounding box center [282, 238] width 5 height 5
radio input "true"
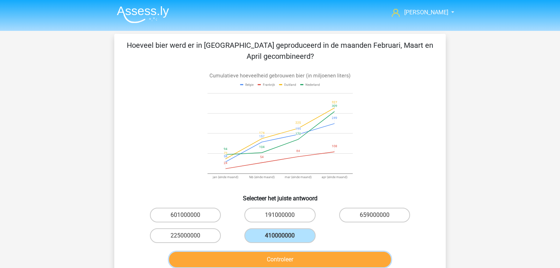
click at [296, 254] on button "Controleer" at bounding box center [280, 259] width 222 height 15
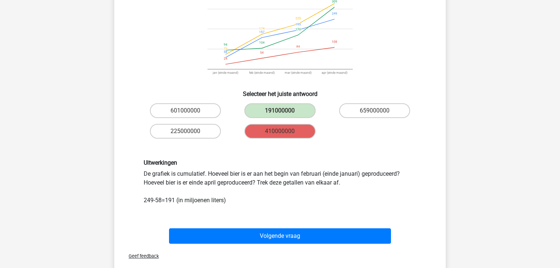
scroll to position [118, 0]
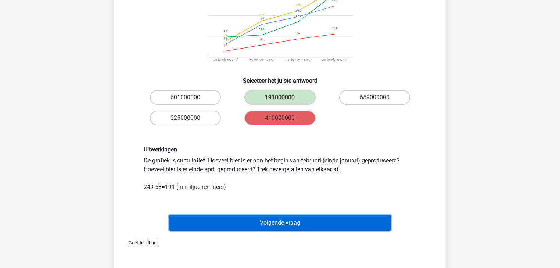
click at [288, 223] on button "Volgende vraag" at bounding box center [280, 222] width 222 height 15
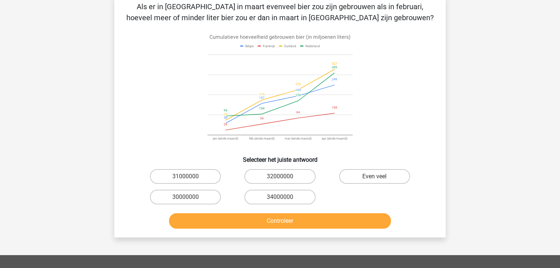
scroll to position [34, 0]
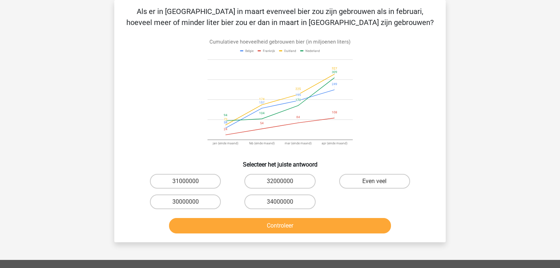
click at [178, 11] on p "Als er in Frankrijk in maart evenveel bier zou zijn gebrouwen als in februari, …" at bounding box center [280, 17] width 308 height 22
click at [301, 199] on label "34000000" at bounding box center [279, 201] width 71 height 15
click at [285, 202] on input "34000000" at bounding box center [282, 204] width 5 height 5
radio input "true"
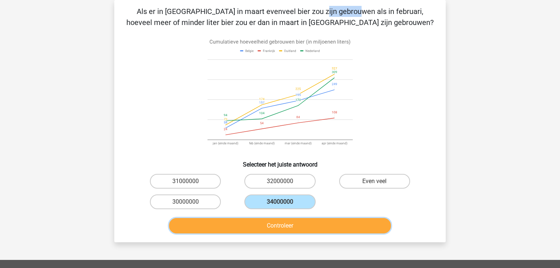
click at [308, 222] on button "Controleer" at bounding box center [280, 225] width 222 height 15
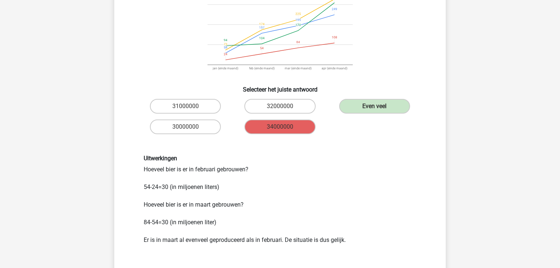
scroll to position [122, 0]
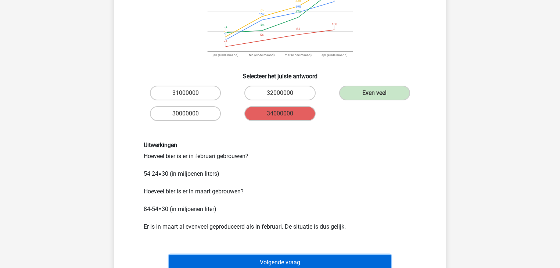
click at [326, 256] on button "Volgende vraag" at bounding box center [280, 262] width 222 height 15
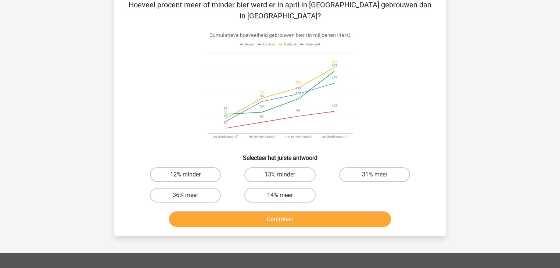
scroll to position [34, 0]
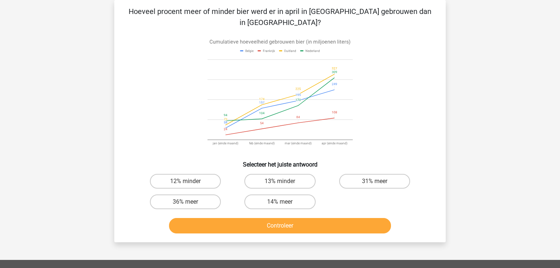
click at [282, 13] on p "Hoeveel procent meer of minder bier werd er in april in [GEOGRAPHIC_DATA] gebro…" at bounding box center [280, 17] width 308 height 22
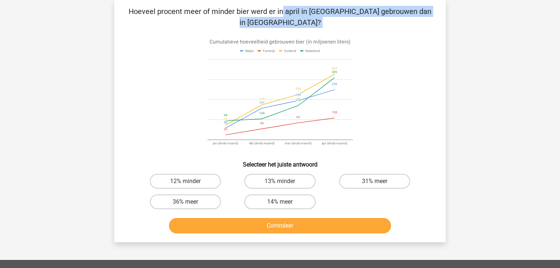
click at [282, 13] on p "Hoeveel procent meer of minder bier werd er in april in [GEOGRAPHIC_DATA] gebro…" at bounding box center [280, 17] width 308 height 22
click at [281, 13] on p "Hoeveel procent meer of minder bier werd er in april in [GEOGRAPHIC_DATA] gebro…" at bounding box center [280, 17] width 308 height 22
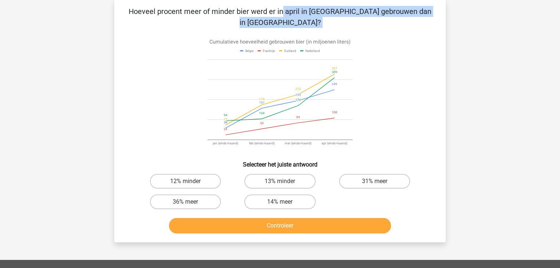
click at [282, 13] on p "Hoeveel procent meer of minder bier werd er in april in [GEOGRAPHIC_DATA] gebro…" at bounding box center [280, 17] width 308 height 22
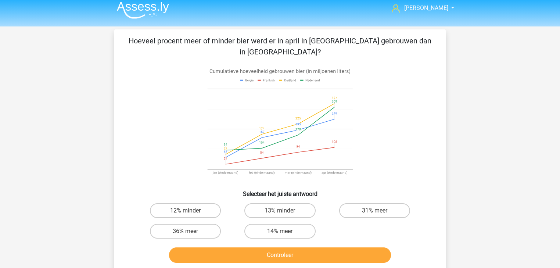
scroll to position [4, 0]
click at [300, 203] on label "13% minder" at bounding box center [279, 210] width 71 height 15
click at [285, 211] on input "13% minder" at bounding box center [282, 213] width 5 height 5
radio input "true"
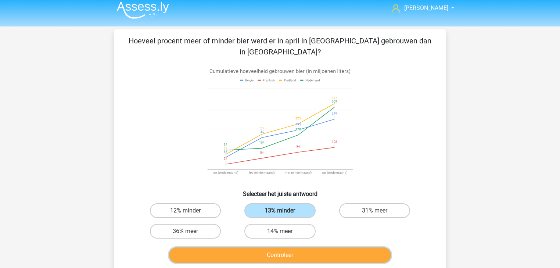
click at [306, 247] on button "Controleer" at bounding box center [280, 254] width 222 height 15
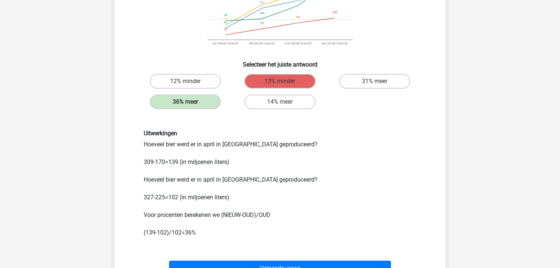
scroll to position [147, 0]
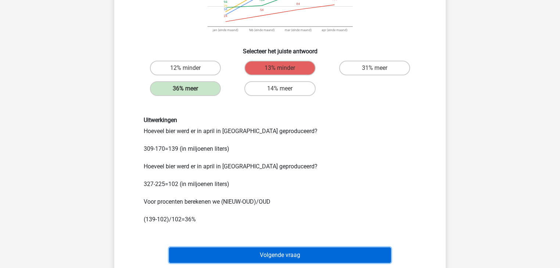
click at [221, 247] on button "Volgende vraag" at bounding box center [280, 254] width 222 height 15
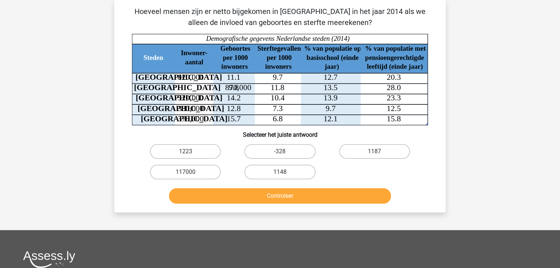
scroll to position [4, 0]
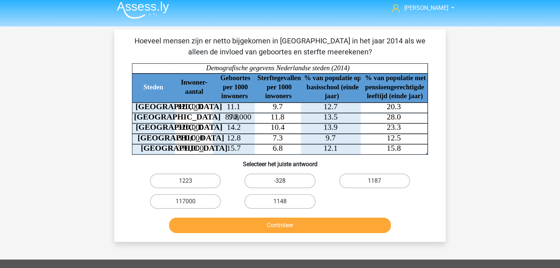
click at [261, 179] on label "-328" at bounding box center [279, 181] width 71 height 15
click at [280, 181] on input "-328" at bounding box center [282, 183] width 5 height 5
radio input "true"
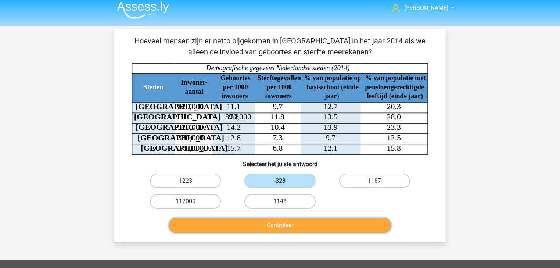
click at [265, 228] on button "Controleer" at bounding box center [280, 225] width 222 height 15
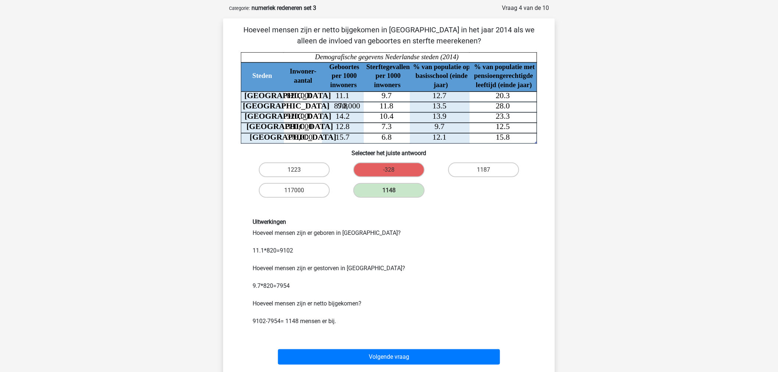
scroll to position [18, 0]
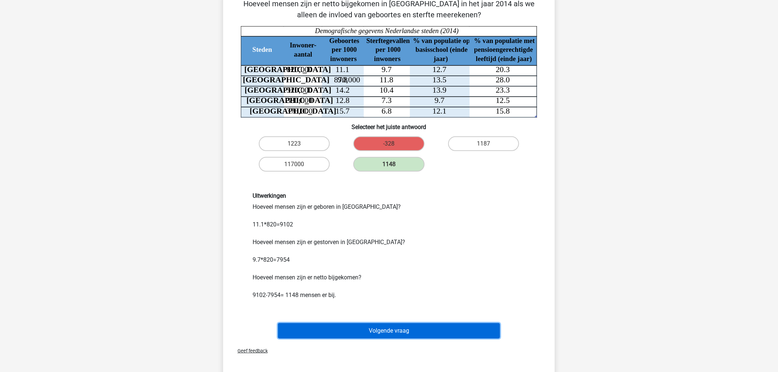
click at [451, 268] on button "Volgende vraag" at bounding box center [389, 330] width 222 height 15
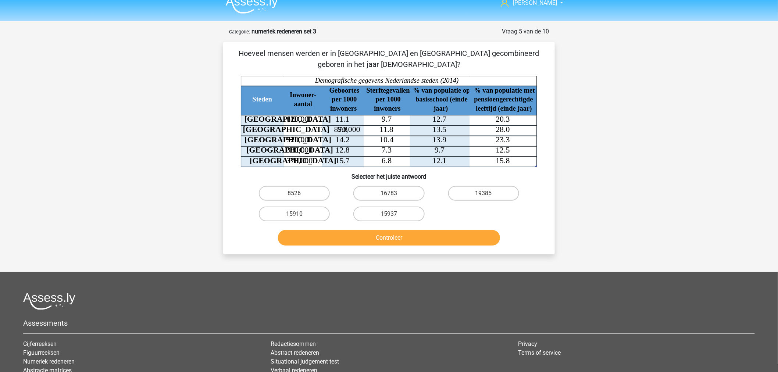
scroll to position [0, 0]
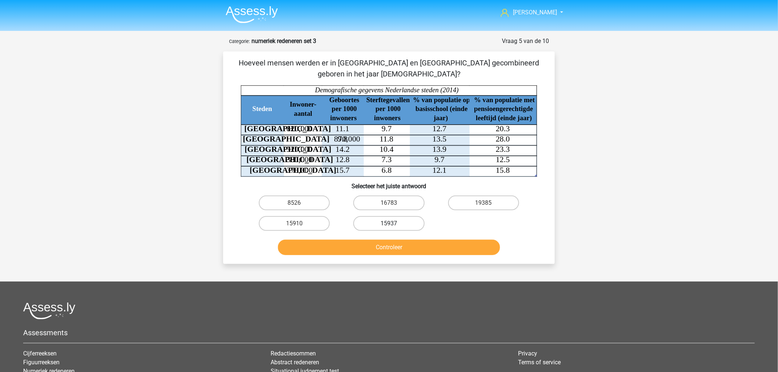
click at [364, 219] on label "15937" at bounding box center [388, 223] width 71 height 15
click at [389, 224] on input "15937" at bounding box center [391, 226] width 5 height 5
radio input "true"
click at [386, 244] on button "Controleer" at bounding box center [389, 247] width 222 height 15
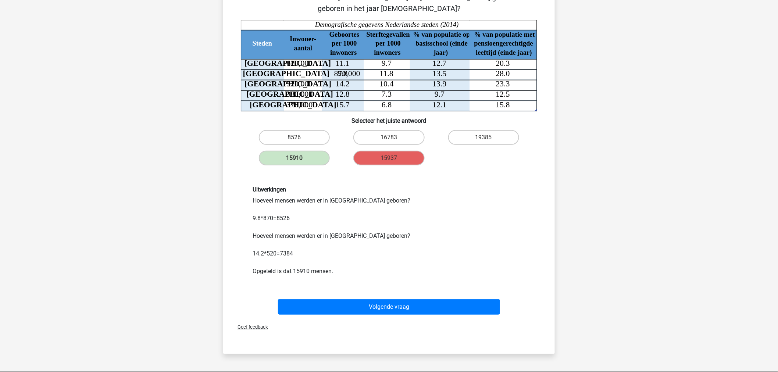
scroll to position [82, 0]
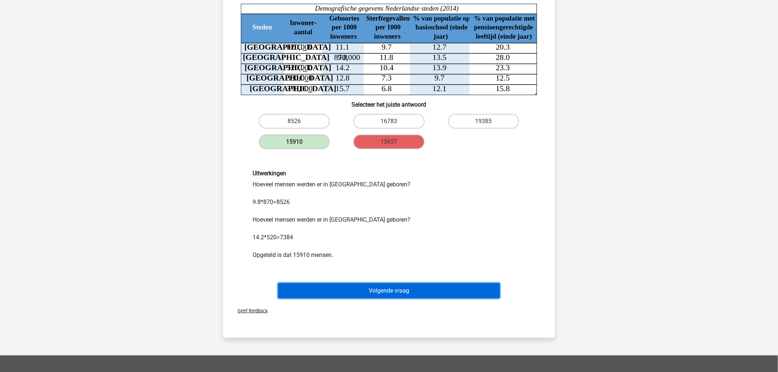
click at [319, 268] on button "Volgende vraag" at bounding box center [389, 290] width 222 height 15
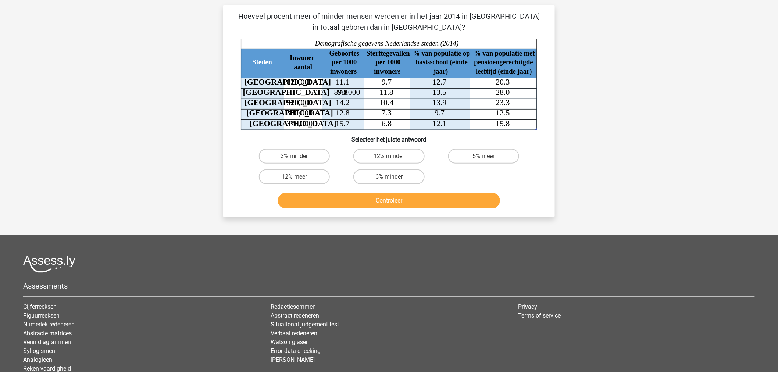
scroll to position [37, 0]
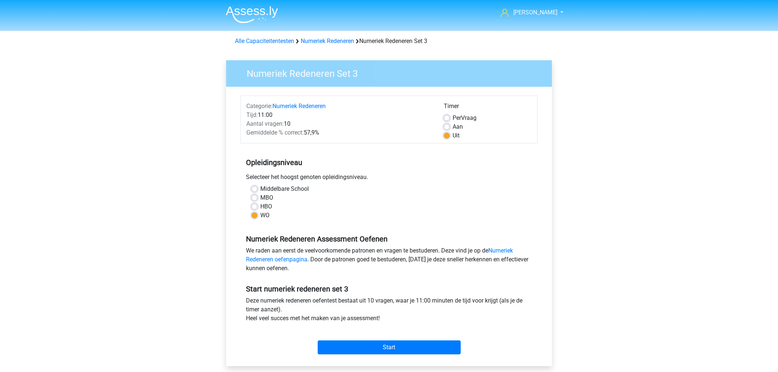
scroll to position [208, 0]
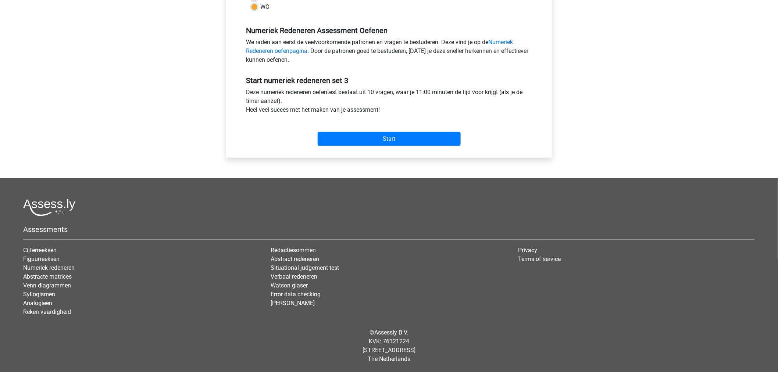
click at [347, 131] on div "Start" at bounding box center [388, 133] width 297 height 26
click at [349, 138] on input "Start" at bounding box center [389, 139] width 143 height 14
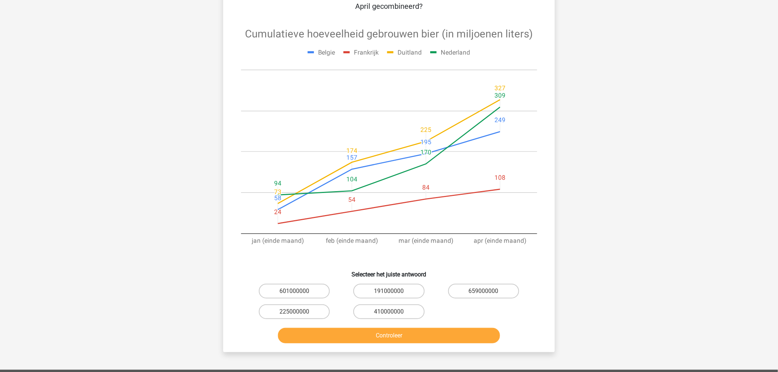
scroll to position [245, 0]
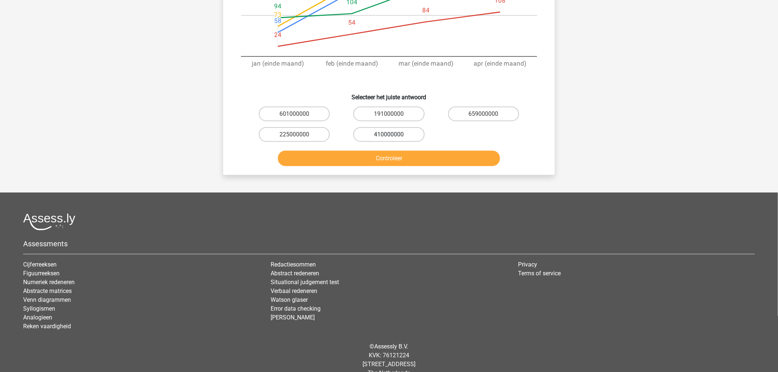
click at [371, 134] on label "410000000" at bounding box center [388, 134] width 71 height 15
click at [389, 135] on input "410000000" at bounding box center [391, 137] width 5 height 5
radio input "true"
click at [379, 163] on button "Controleer" at bounding box center [389, 158] width 222 height 15
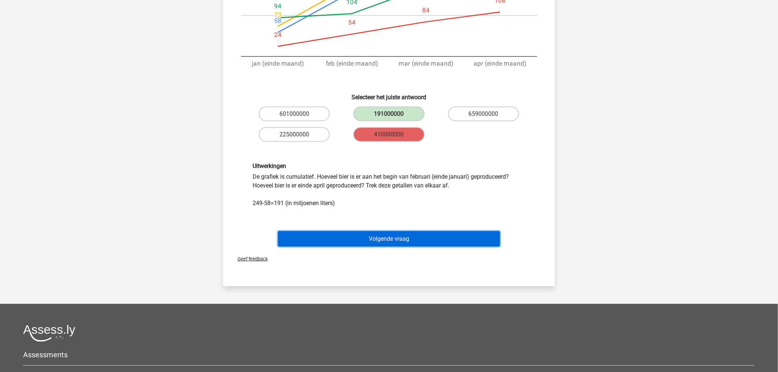
click at [385, 243] on button "Volgende vraag" at bounding box center [389, 238] width 222 height 15
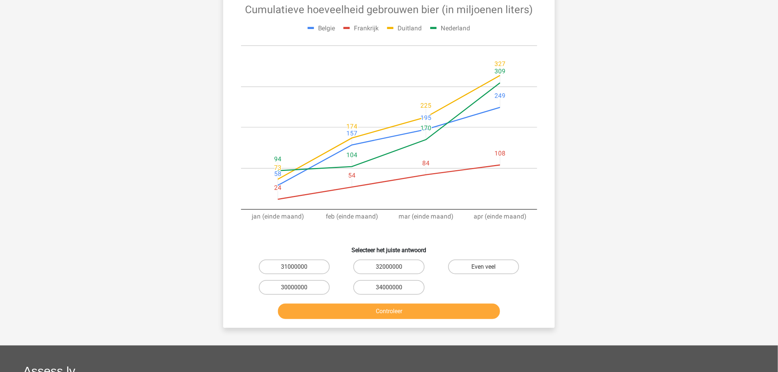
scroll to position [159, 0]
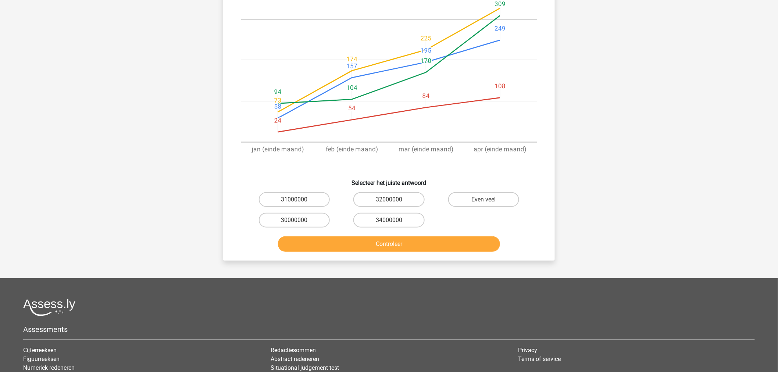
click at [390, 240] on button "Controleer" at bounding box center [389, 243] width 222 height 15
click at [389, 217] on label "34000000" at bounding box center [388, 220] width 71 height 15
click at [389, 220] on input "34000000" at bounding box center [391, 222] width 5 height 5
radio input "true"
click at [390, 238] on button "Controleer" at bounding box center [389, 243] width 222 height 15
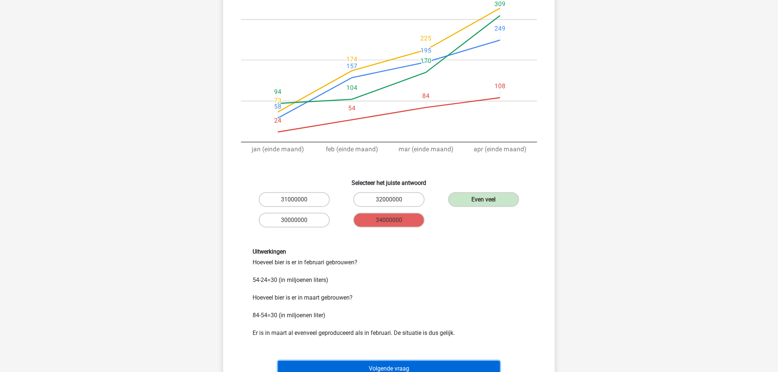
click at [415, 366] on button "Volgende vraag" at bounding box center [389, 368] width 222 height 15
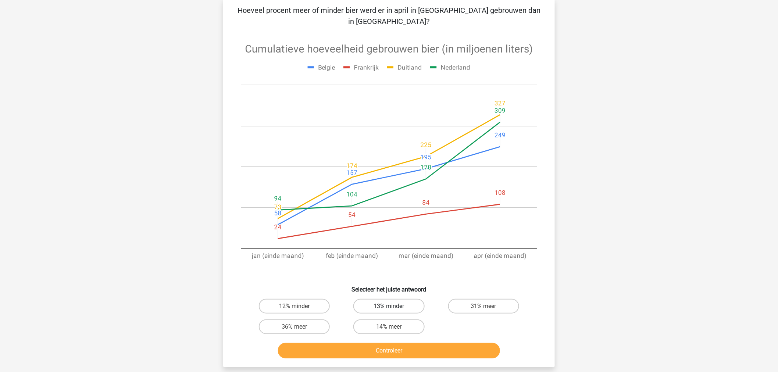
scroll to position [37, 0]
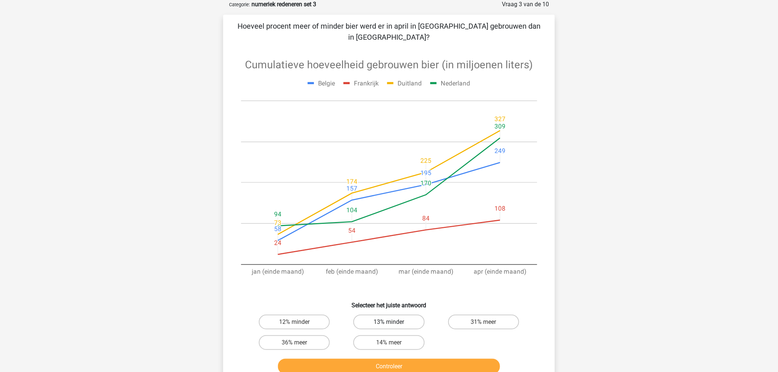
click at [400, 315] on label "13% minder" at bounding box center [388, 322] width 71 height 15
click at [394, 322] on input "13% minder" at bounding box center [391, 324] width 5 height 5
radio input "true"
click at [407, 359] on button "Controleer" at bounding box center [389, 366] width 222 height 15
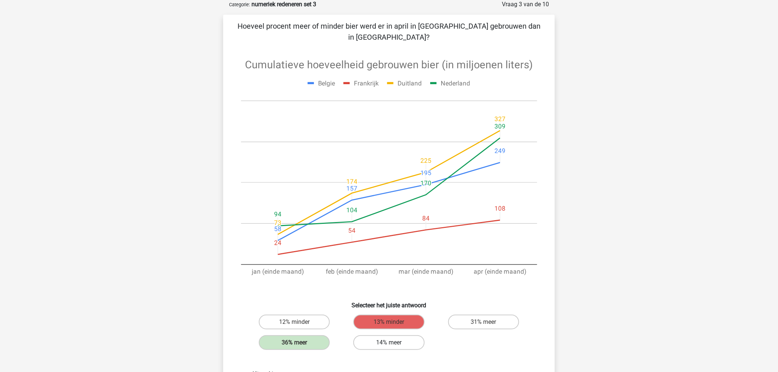
click at [398, 335] on label "14% meer" at bounding box center [388, 342] width 71 height 15
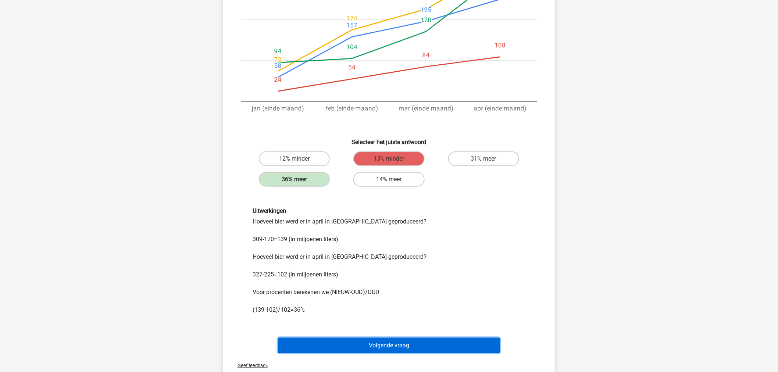
click at [393, 338] on button "Volgende vraag" at bounding box center [389, 345] width 222 height 15
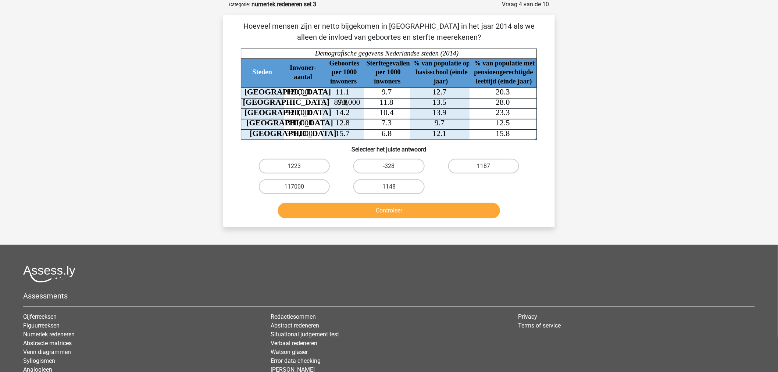
click at [382, 187] on label "1148" at bounding box center [388, 186] width 71 height 15
click at [389, 187] on input "1148" at bounding box center [391, 189] width 5 height 5
radio input "true"
click at [384, 204] on button "Controleer" at bounding box center [389, 210] width 222 height 15
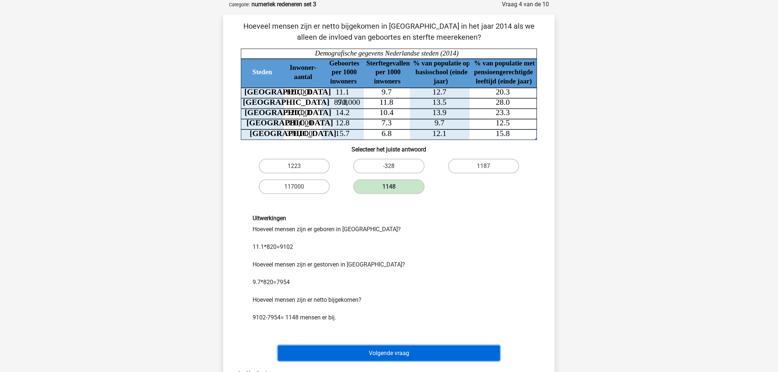
drag, startPoint x: 367, startPoint y: 354, endPoint x: 330, endPoint y: 337, distance: 40.8
click at [366, 354] on button "Volgende vraag" at bounding box center [389, 353] width 222 height 15
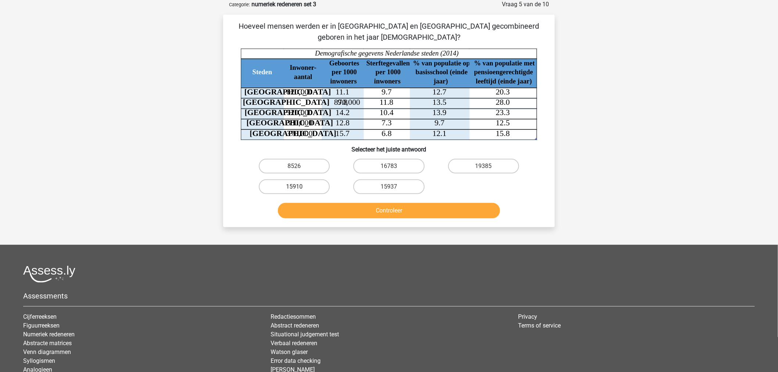
click at [295, 179] on label "15910" at bounding box center [294, 186] width 71 height 15
click at [295, 187] on input "15910" at bounding box center [296, 189] width 5 height 5
radio input "true"
click at [319, 207] on button "Controleer" at bounding box center [389, 210] width 222 height 15
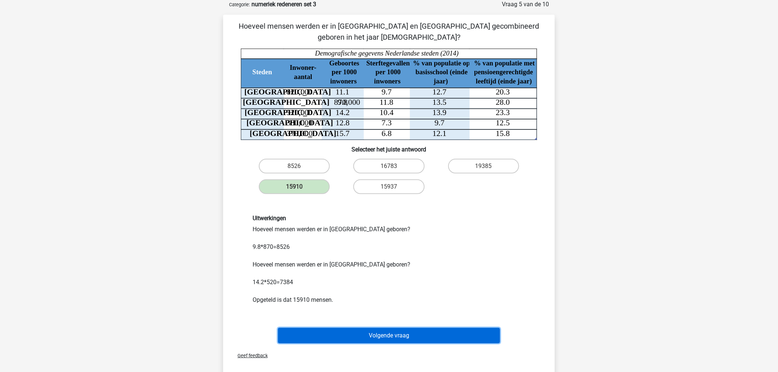
click at [411, 329] on button "Volgende vraag" at bounding box center [389, 335] width 222 height 15
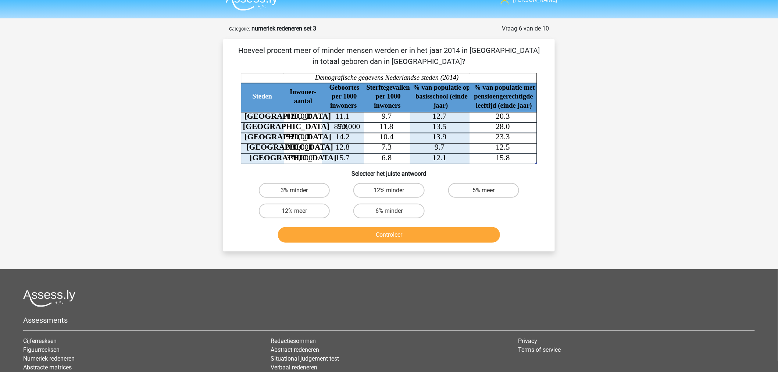
scroll to position [0, 0]
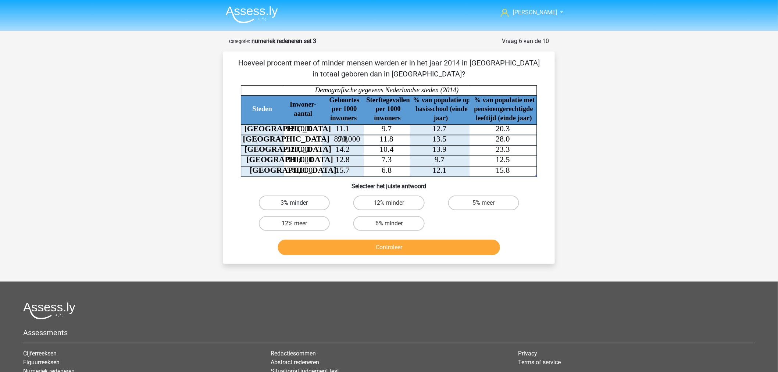
click at [302, 204] on label "3% minder" at bounding box center [294, 203] width 71 height 15
click at [299, 204] on input "3% minder" at bounding box center [296, 205] width 5 height 5
radio input "true"
click at [367, 247] on button "Controleer" at bounding box center [389, 247] width 222 height 15
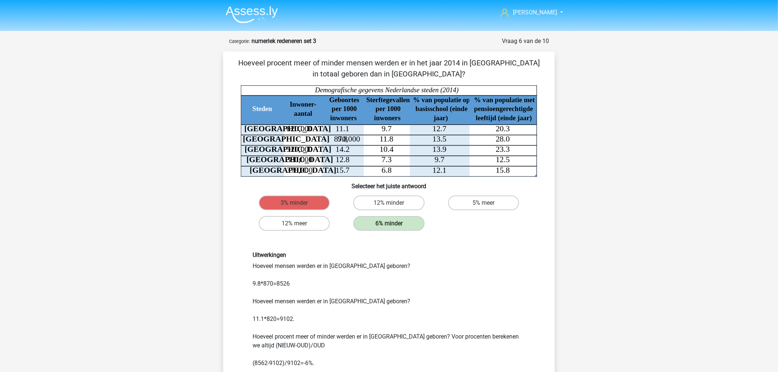
scroll to position [41, 0]
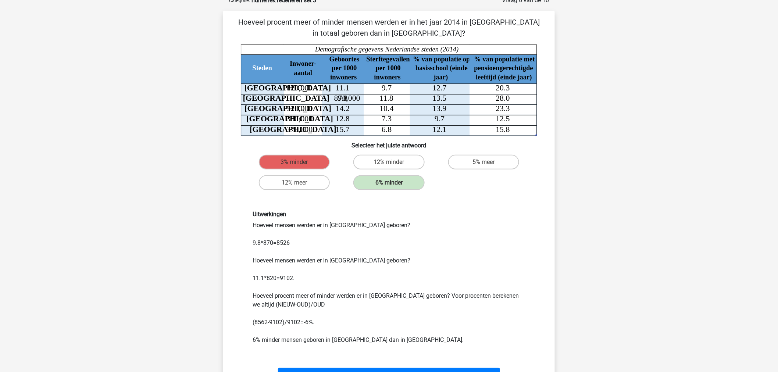
click at [278, 319] on div "Uitwerkingen Hoeveel mensen werden er in Amsterdam geboren? 9.8*870=8526 Hoevee…" at bounding box center [389, 277] width 284 height 133
click at [283, 241] on div "Uitwerkingen Hoeveel mensen werden er in Amsterdam geboren? 9.8*870=8526 Hoevee…" at bounding box center [389, 277] width 284 height 133
click at [419, 28] on p "Hoeveel procent meer of minder mensen werden er in het jaar 2014 in [GEOGRAPHIC…" at bounding box center [389, 28] width 308 height 22
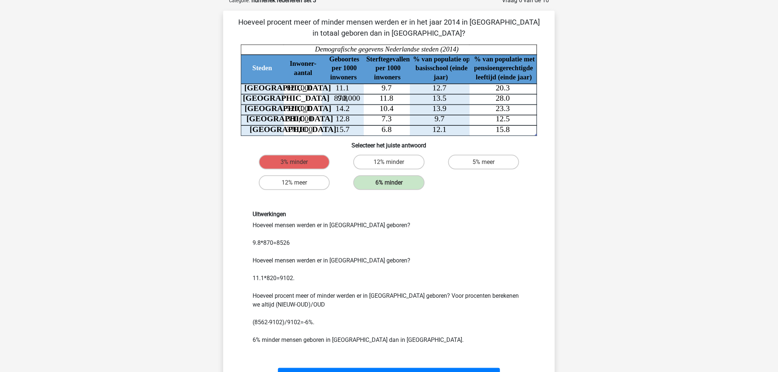
click at [419, 28] on p "Hoeveel procent meer of minder mensen werden er in het jaar 2014 in [GEOGRAPHIC…" at bounding box center [389, 28] width 308 height 22
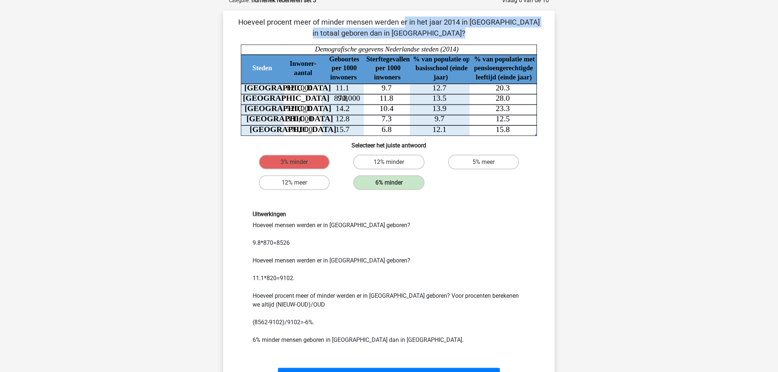
click at [419, 28] on p "Hoeveel procent meer of minder mensen werden er in het jaar 2014 in [GEOGRAPHIC…" at bounding box center [389, 28] width 308 height 22
copy div "Hoeveel procent meer of minder mensen werden er in het jaar 2014 in [GEOGRAPHIC…"
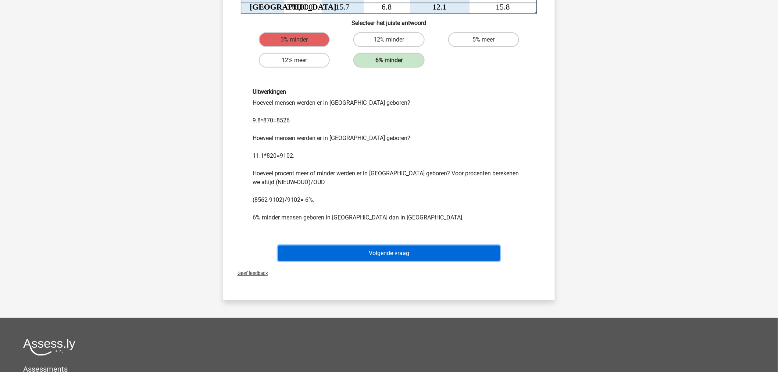
click at [381, 248] on button "Volgende vraag" at bounding box center [389, 253] width 222 height 15
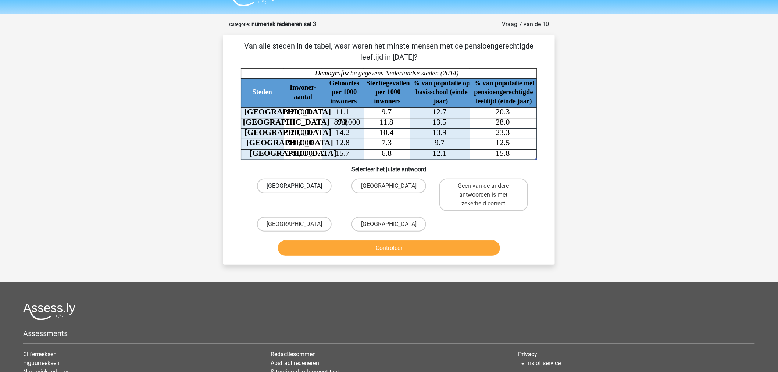
scroll to position [0, 0]
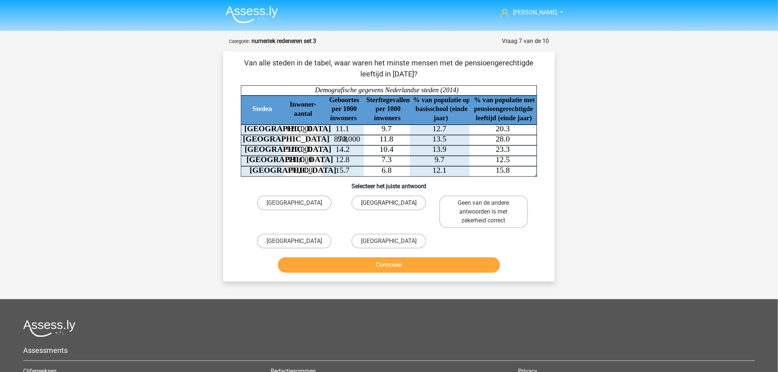
click at [402, 206] on label "[GEOGRAPHIC_DATA]" at bounding box center [388, 203] width 75 height 15
click at [394, 206] on input "[GEOGRAPHIC_DATA]" at bounding box center [391, 205] width 5 height 5
radio input "true"
click at [419, 270] on button "Controleer" at bounding box center [389, 264] width 222 height 15
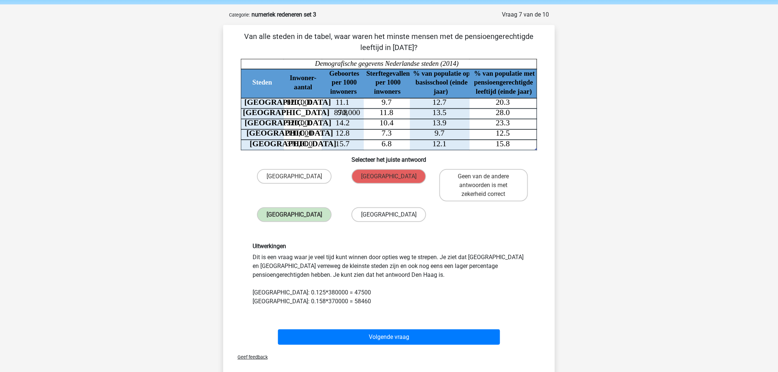
scroll to position [41, 0]
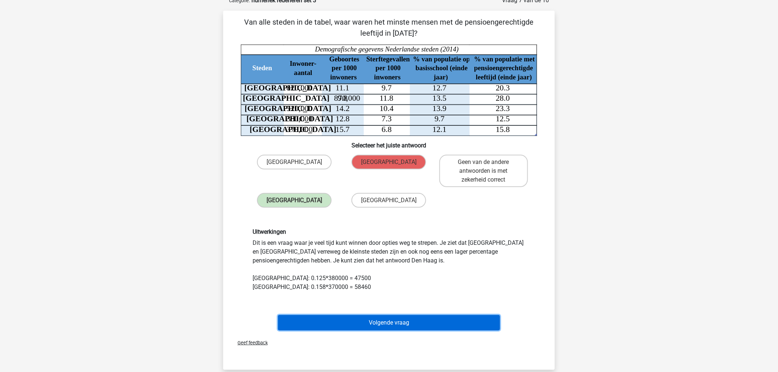
click at [425, 319] on button "Volgende vraag" at bounding box center [389, 322] width 222 height 15
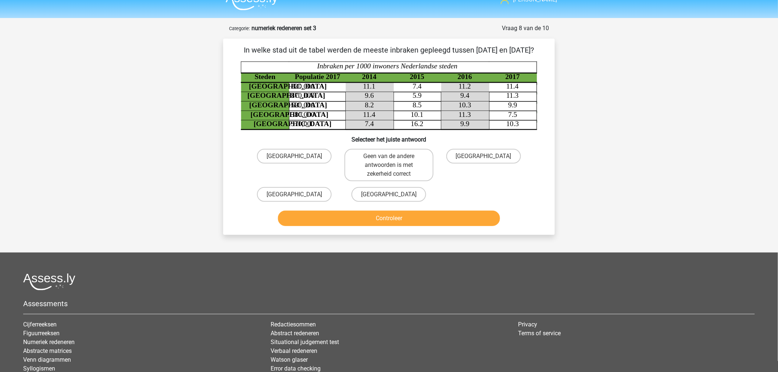
scroll to position [0, 0]
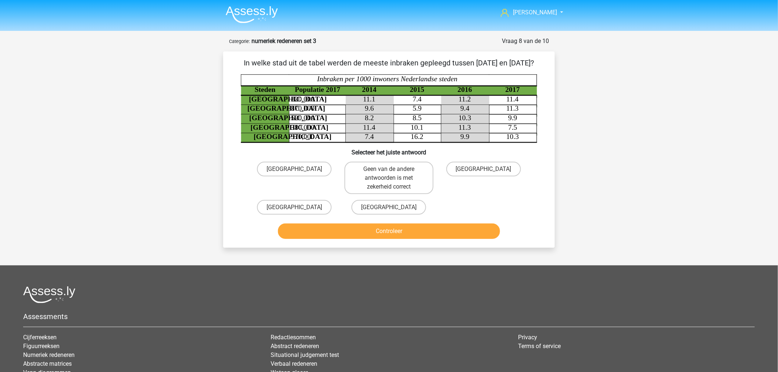
click at [271, 61] on p "In welke stad uit de tabel werden de meeste inbraken gepleegd tussen [DATE] en …" at bounding box center [389, 62] width 308 height 11
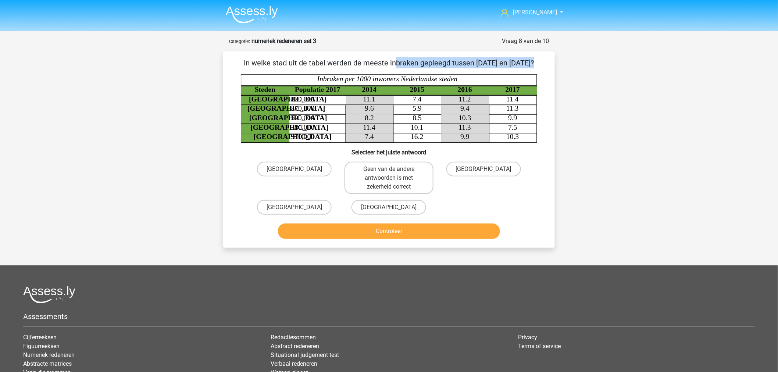
click at [271, 62] on p "In welke stad uit de tabel werden de meeste inbraken gepleegd tussen [DATE] en …" at bounding box center [389, 62] width 308 height 11
click at [393, 212] on input "[GEOGRAPHIC_DATA]" at bounding box center [391, 209] width 5 height 5
radio input "true"
click at [393, 239] on button "Controleer" at bounding box center [389, 231] width 222 height 15
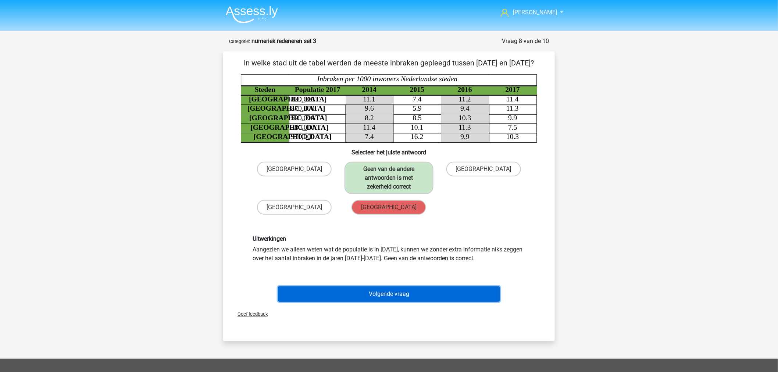
click at [471, 302] on button "Volgende vraag" at bounding box center [389, 293] width 222 height 15
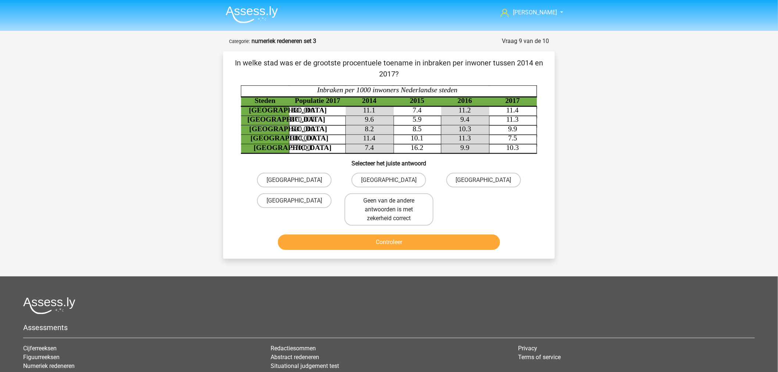
click at [390, 215] on label "Geen van de andere antwoorden is met zekerheid correct" at bounding box center [388, 209] width 89 height 32
click at [390, 205] on input "Geen van de andere antwoorden is met zekerheid correct" at bounding box center [391, 203] width 5 height 5
radio input "true"
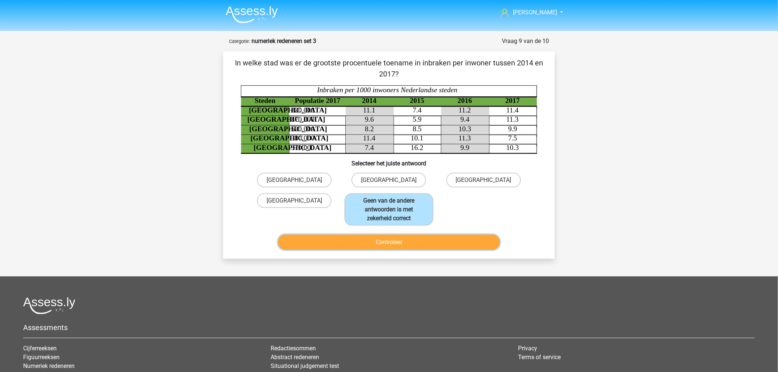
click at [385, 235] on button "Controleer" at bounding box center [389, 242] width 222 height 15
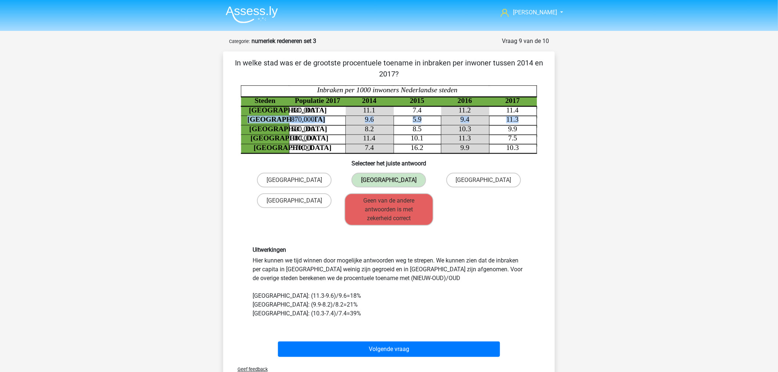
drag, startPoint x: 527, startPoint y: 121, endPoint x: 248, endPoint y: 118, distance: 279.0
click at [248, 118] on icon "Steden Populatie 2017 2014 2015 2016 2017 Rotterdam 820,000 11.1 7.4 11.2 11.4 …" at bounding box center [389, 119] width 296 height 68
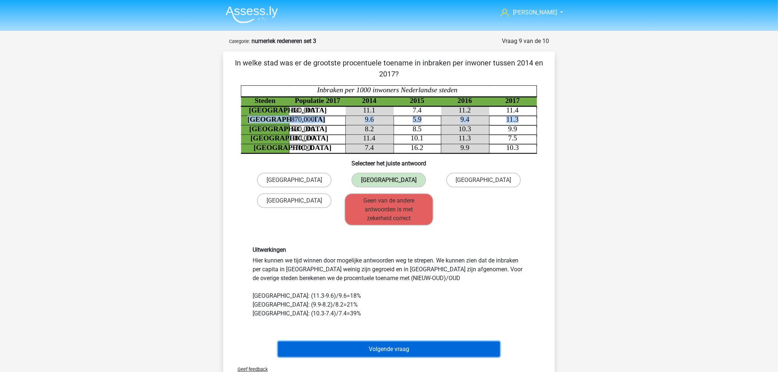
click at [467, 344] on button "Volgende vraag" at bounding box center [389, 349] width 222 height 15
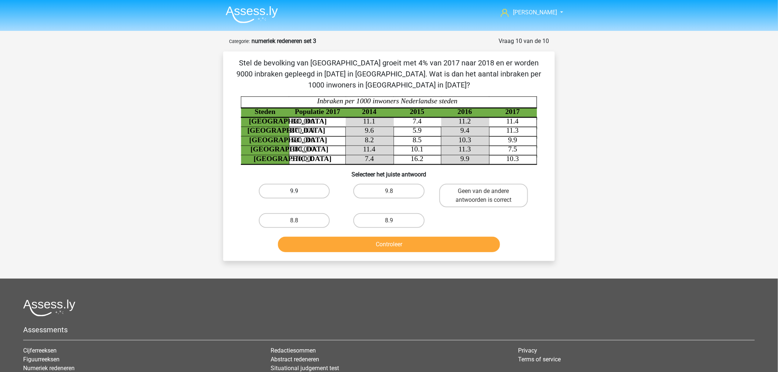
click at [283, 191] on label "9.9" at bounding box center [294, 191] width 71 height 15
click at [294, 191] on input "9.9" at bounding box center [296, 193] width 5 height 5
radio input "true"
click at [341, 250] on button "Controleer" at bounding box center [389, 244] width 222 height 15
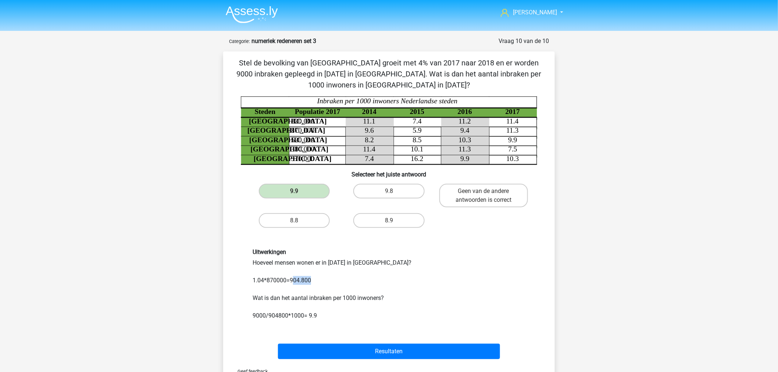
drag, startPoint x: 292, startPoint y: 280, endPoint x: 310, endPoint y: 282, distance: 18.0
click at [310, 282] on div "Uitwerkingen Hoeveel mensen wonen er in 2018 in Amsterdam? 1.04*870000=904.800 …" at bounding box center [389, 285] width 284 height 72
drag, startPoint x: 269, startPoint y: 315, endPoint x: 289, endPoint y: 321, distance: 20.5
click at [289, 321] on div "Uitwerkingen Hoeveel mensen wonen er in 2018 in Amsterdam? 1.04*870000=904.800 …" at bounding box center [389, 284] width 308 height 107
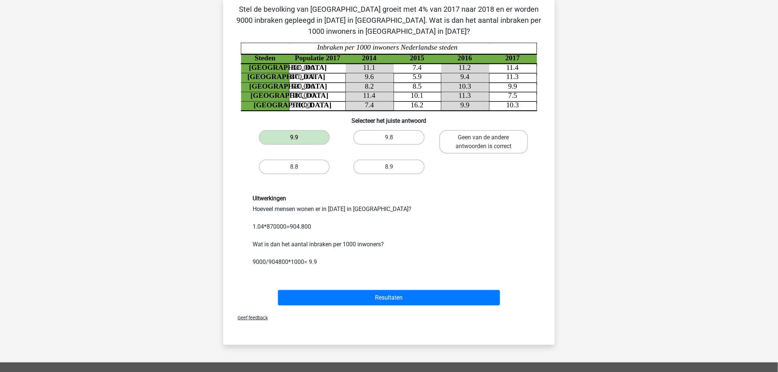
scroll to position [41, 0]
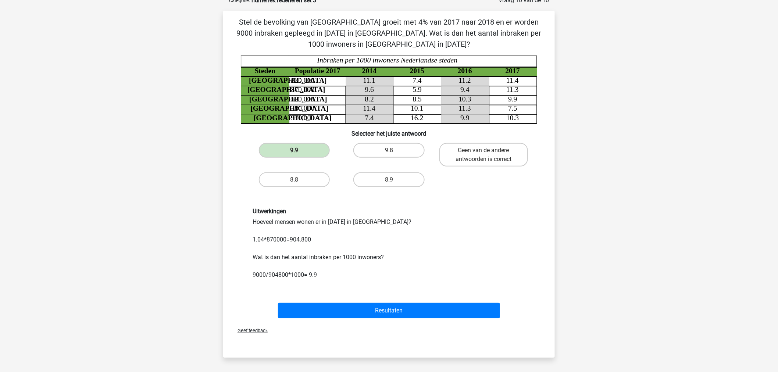
click at [519, 26] on p "Stel de bevolking van [GEOGRAPHIC_DATA] groeit met 4% van 2017 naar 2018 en er …" at bounding box center [389, 33] width 308 height 33
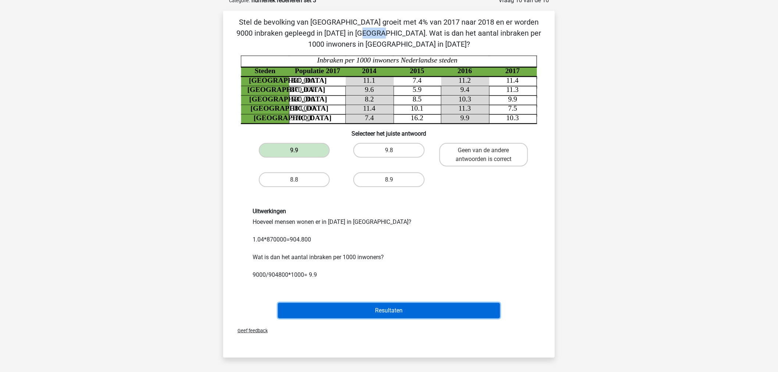
click at [383, 312] on button "Resultaten" at bounding box center [389, 310] width 222 height 15
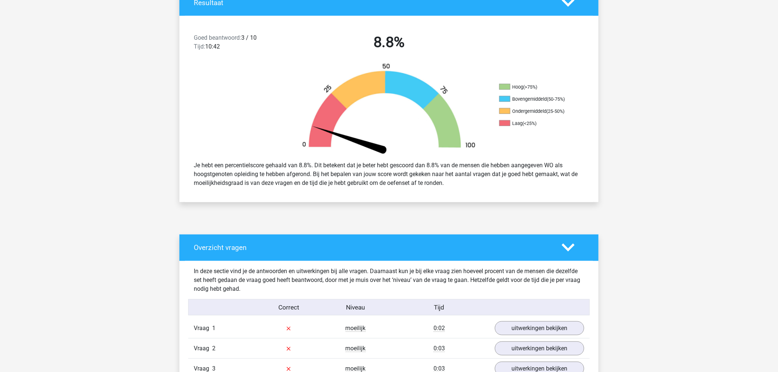
scroll to position [978, 0]
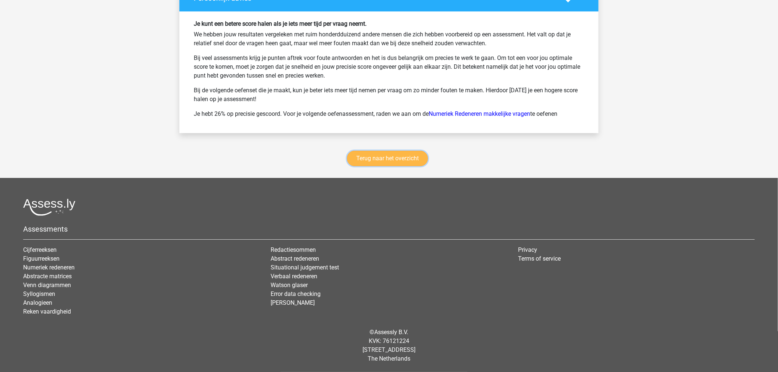
click at [407, 159] on link "Terug naar het overzicht" at bounding box center [387, 158] width 81 height 15
